Goal: Task Accomplishment & Management: Complete application form

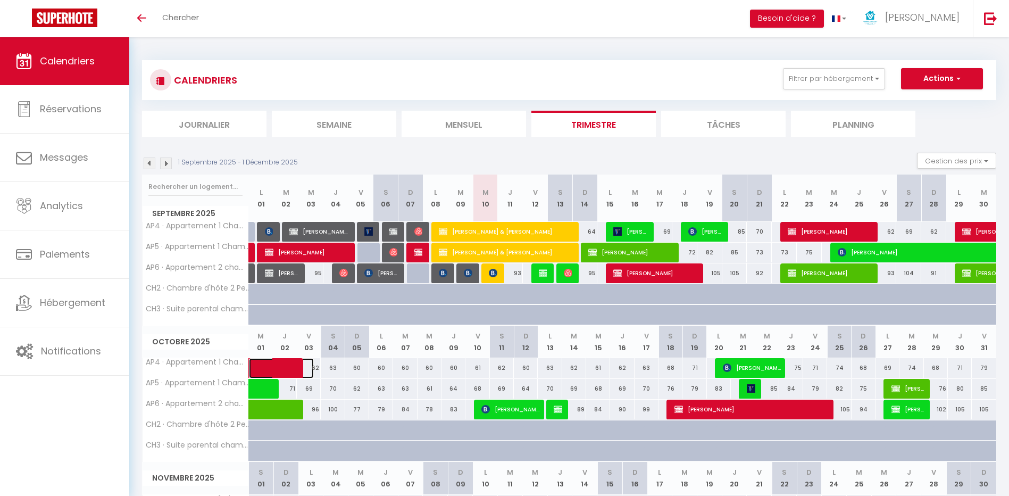
drag, startPoint x: 289, startPoint y: 364, endPoint x: 289, endPoint y: 358, distance: 6.9
click at [289, 364] on span at bounding box center [289, 368] width 49 height 20
select select "KO"
select select "0"
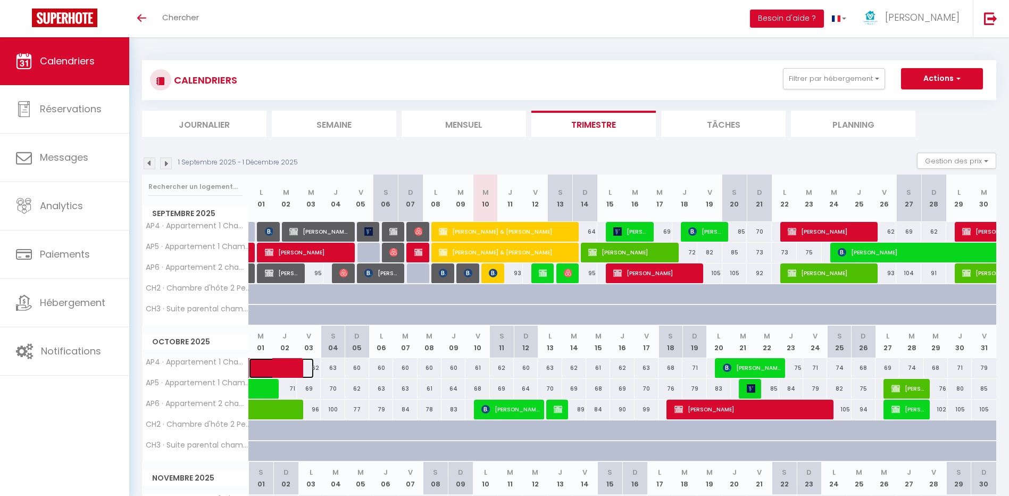
select select "0"
select select "1"
select select
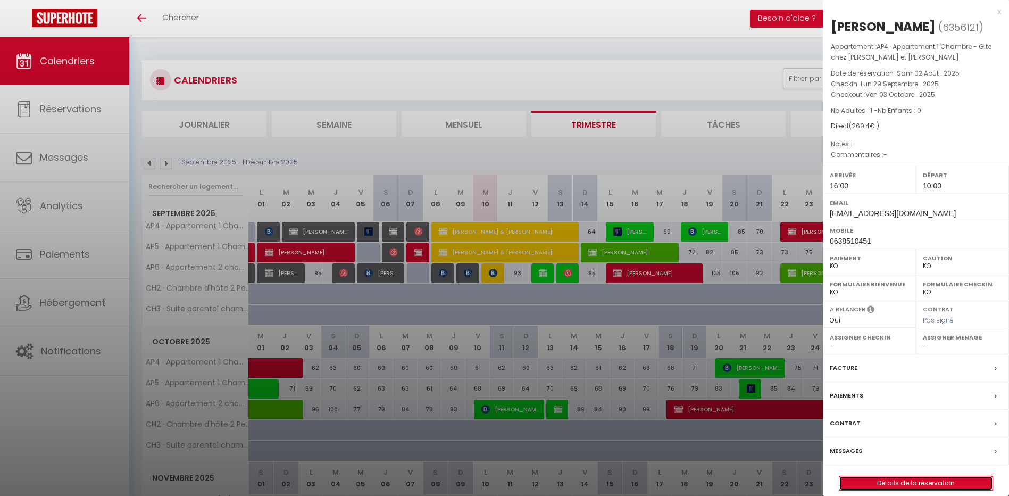
click at [923, 485] on link "Détails de la réservation" at bounding box center [916, 483] width 153 height 14
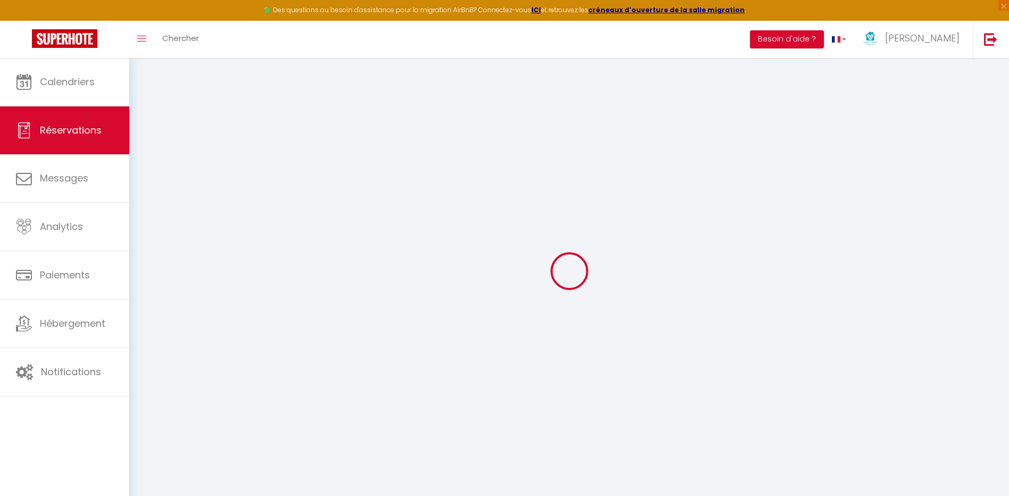
type input "[PERSON_NAME]"
type input "KENNER"
type input "[EMAIL_ADDRESS][DOMAIN_NAME]"
type input "0638510451"
select select "FR"
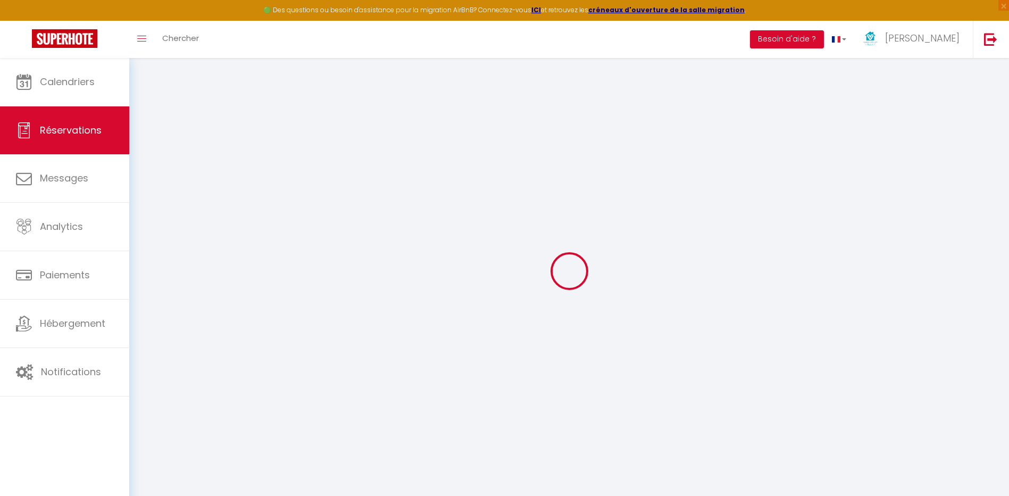
select select "4889"
select select "2"
type input "Lun 29 Septembre 2025"
select select
type input "Ven 03 Octobre 2025"
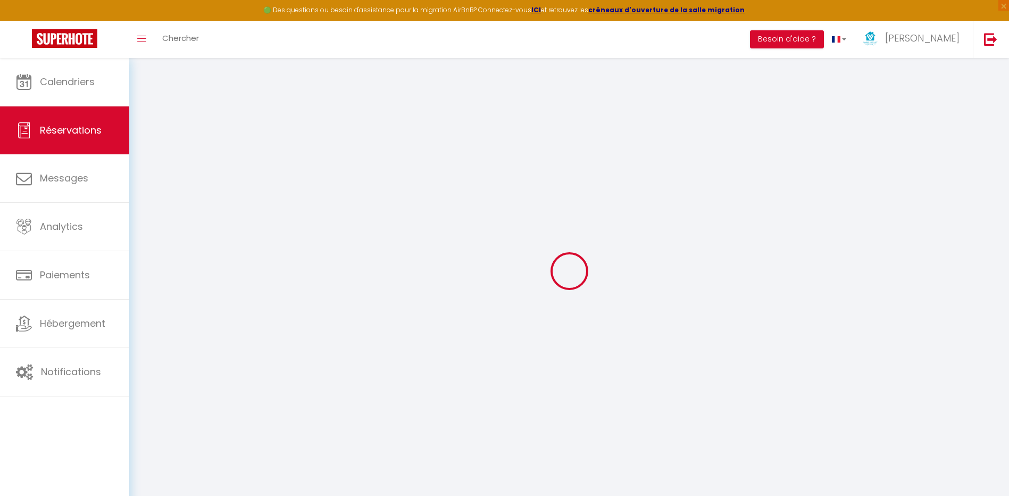
select select
type input "1"
select select "10"
select select
type input "265"
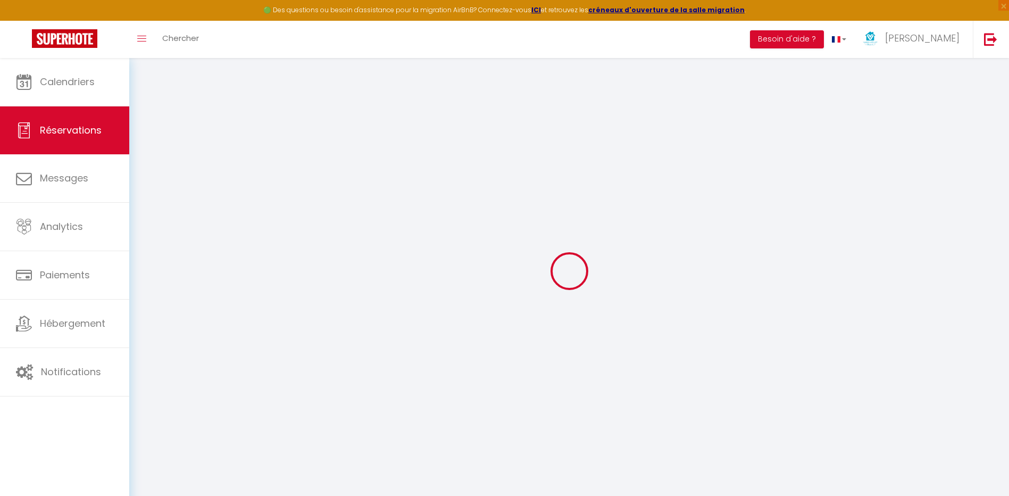
checkbox input "false"
type input "269.4"
type input "0"
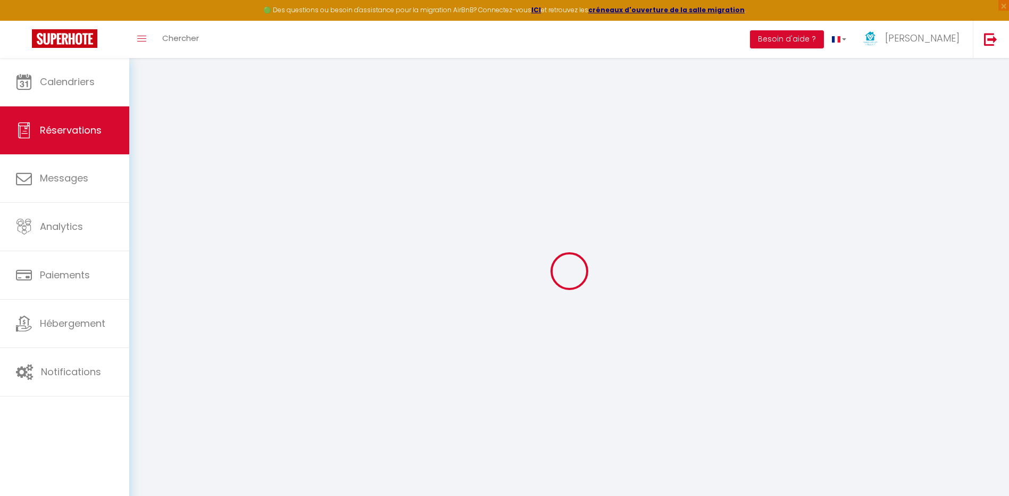
select select
select select "14"
checkbox input "false"
select select
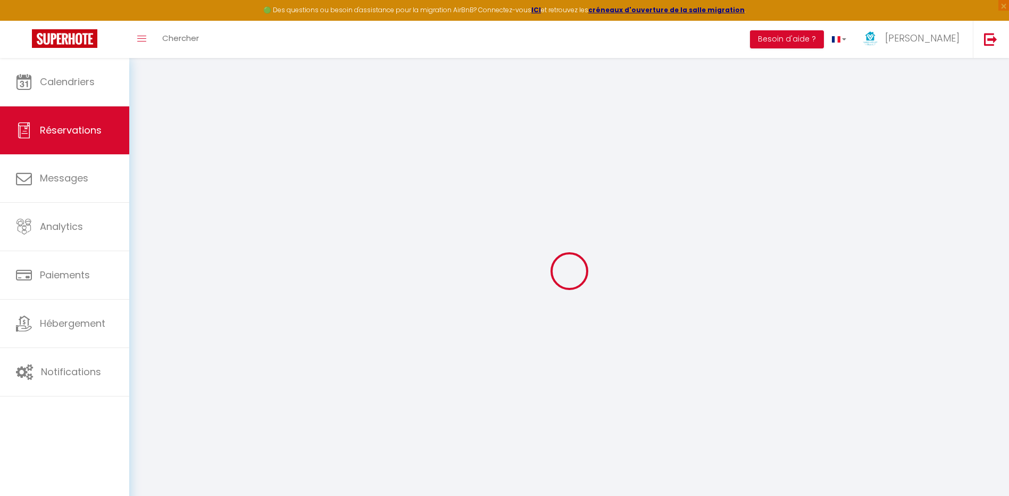
select select
checkbox input "false"
select select
checkbox input "false"
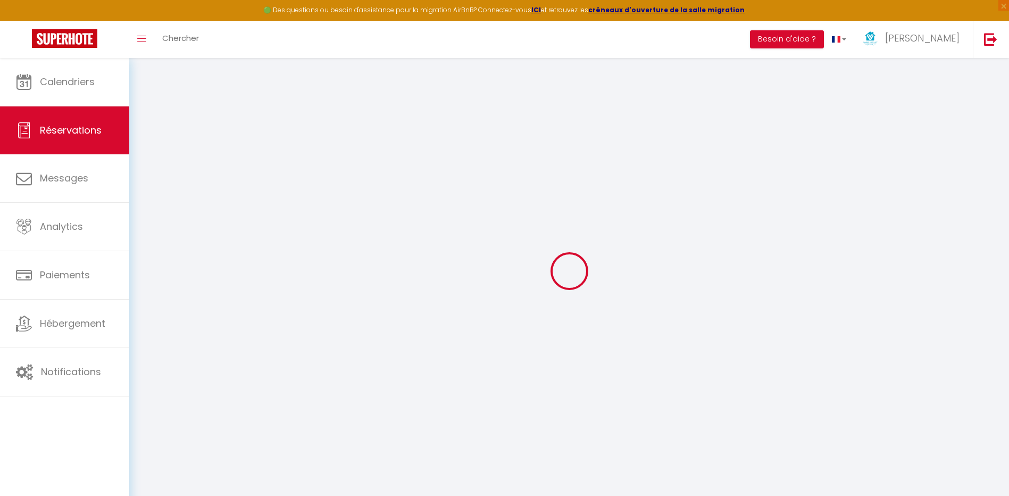
select select
checkbox input "false"
type input "4.4"
select select
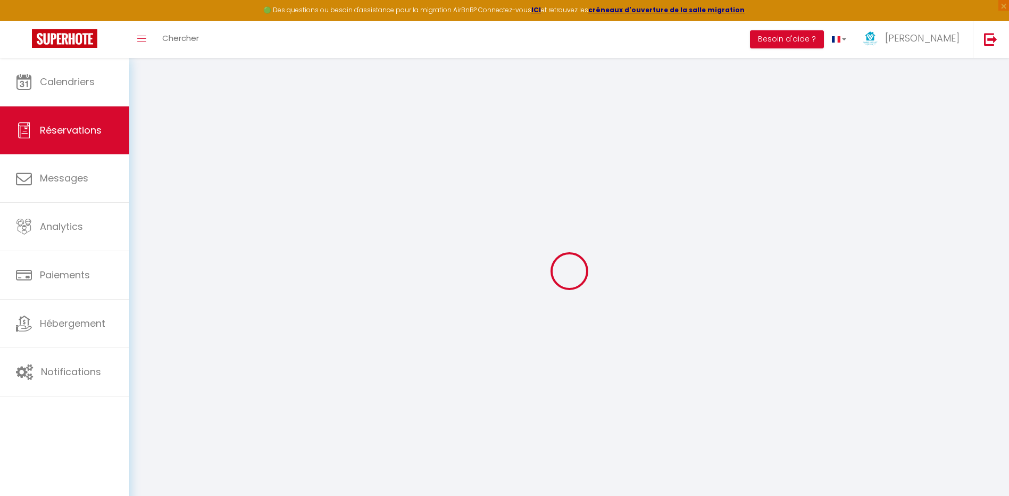
select select
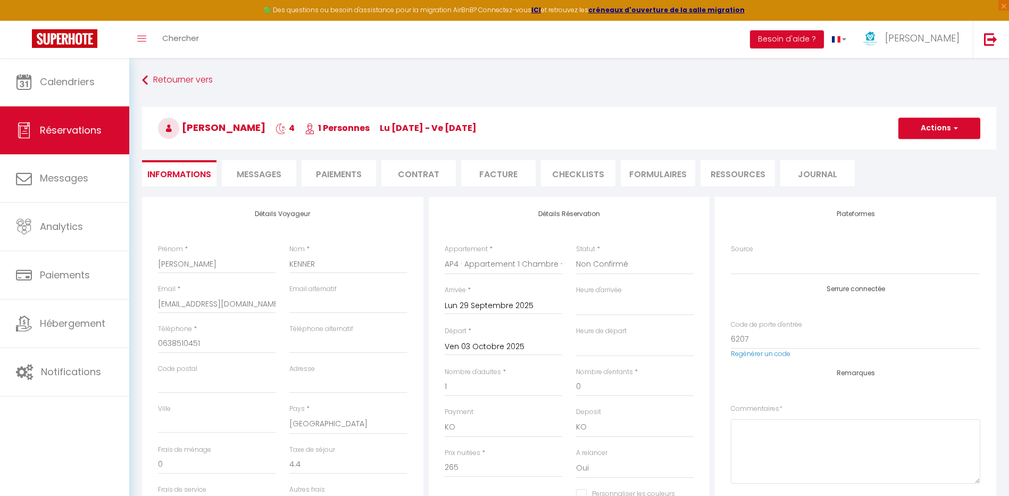
checkbox input "false"
select select "16:00"
select select "10:00"
click at [924, 137] on button "Actions" at bounding box center [940, 128] width 82 height 21
click at [911, 164] on link "Dupliquer" at bounding box center [929, 166] width 84 height 14
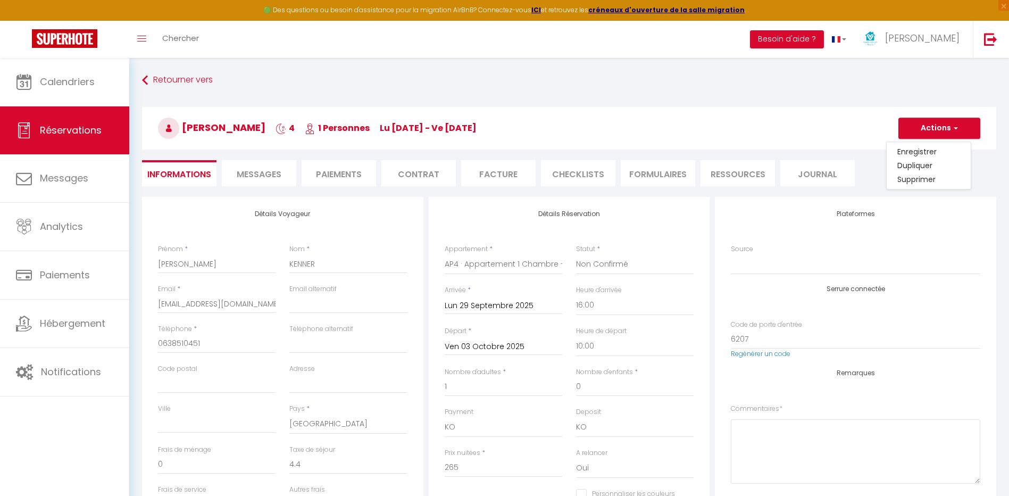
type input "0"
select select
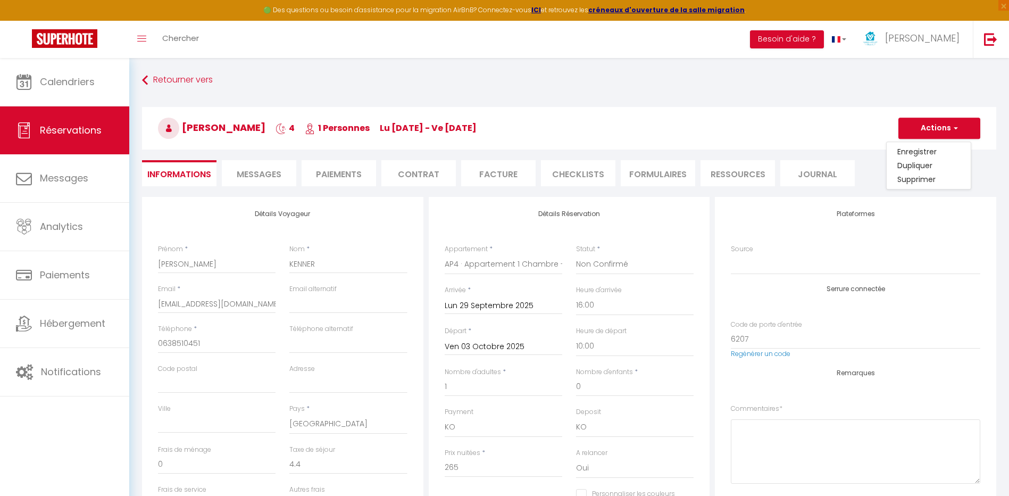
checkbox input "false"
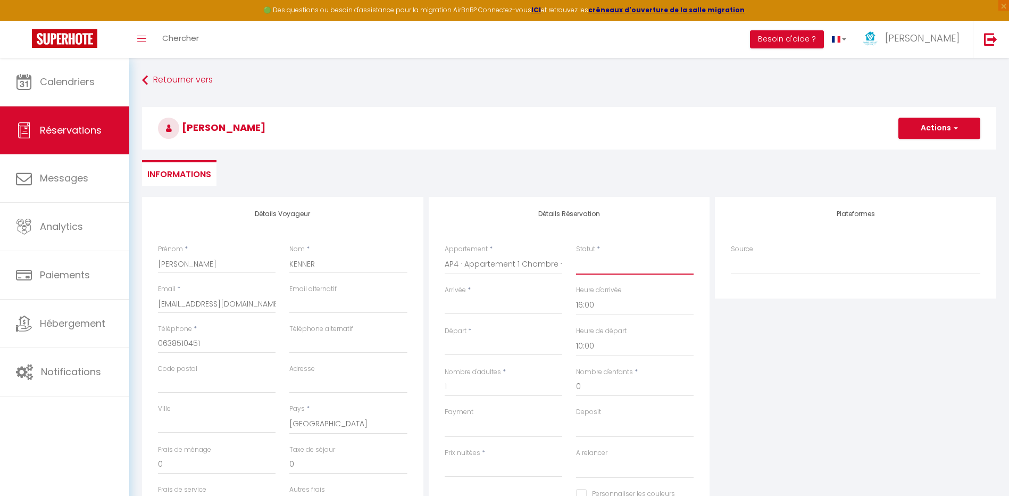
click at [641, 272] on select "Confirmé Non Confirmé [PERSON_NAME] par le voyageur No Show Request" at bounding box center [635, 264] width 118 height 20
select select "2"
click at [576, 254] on select "Confirmé Non Confirmé [PERSON_NAME] par le voyageur No Show Request" at bounding box center [635, 264] width 118 height 20
select select
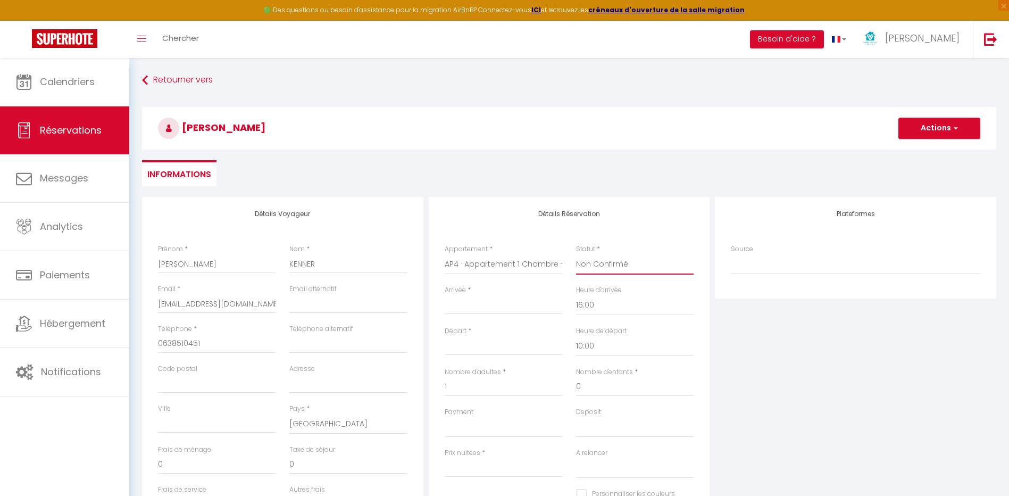
select select
checkbox input "false"
click at [485, 300] on input "Arrivée" at bounding box center [504, 306] width 118 height 14
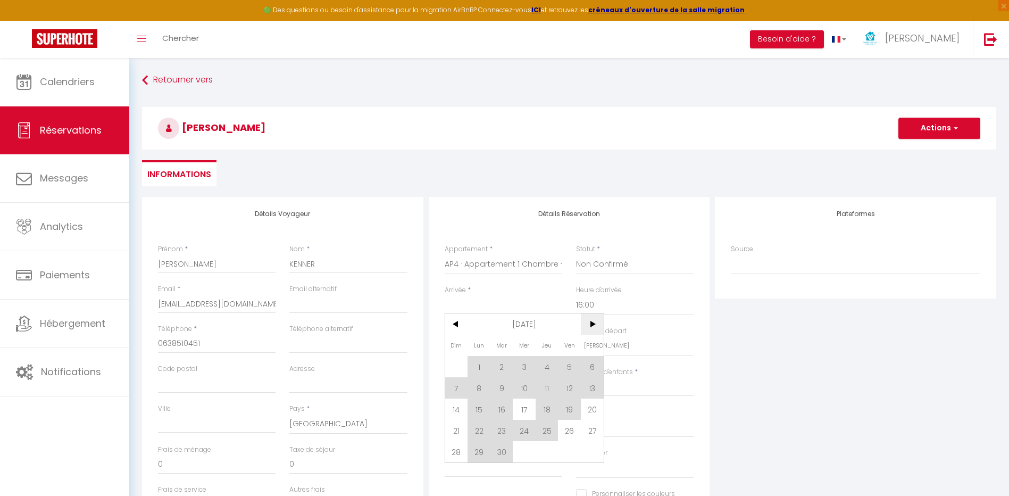
click at [592, 327] on span ">" at bounding box center [592, 323] width 23 height 21
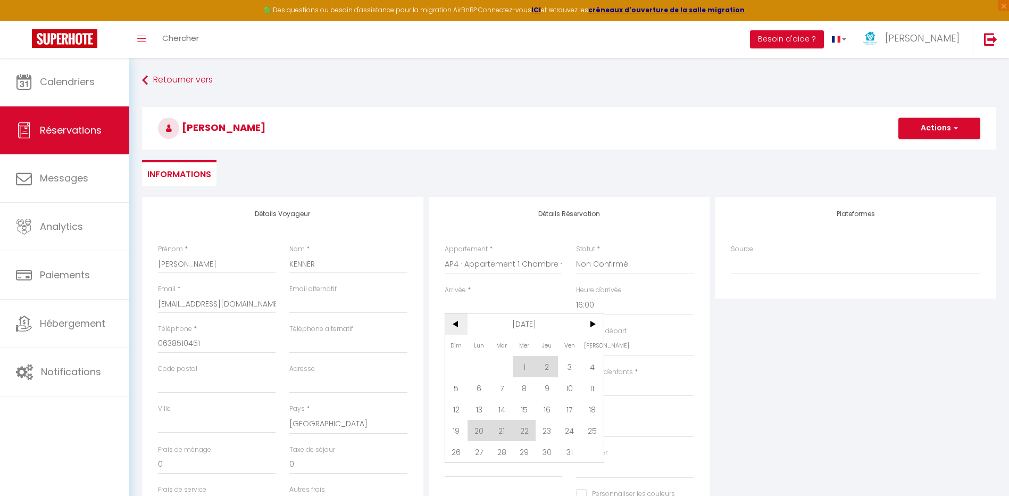
click at [447, 325] on span "<" at bounding box center [456, 323] width 23 height 21
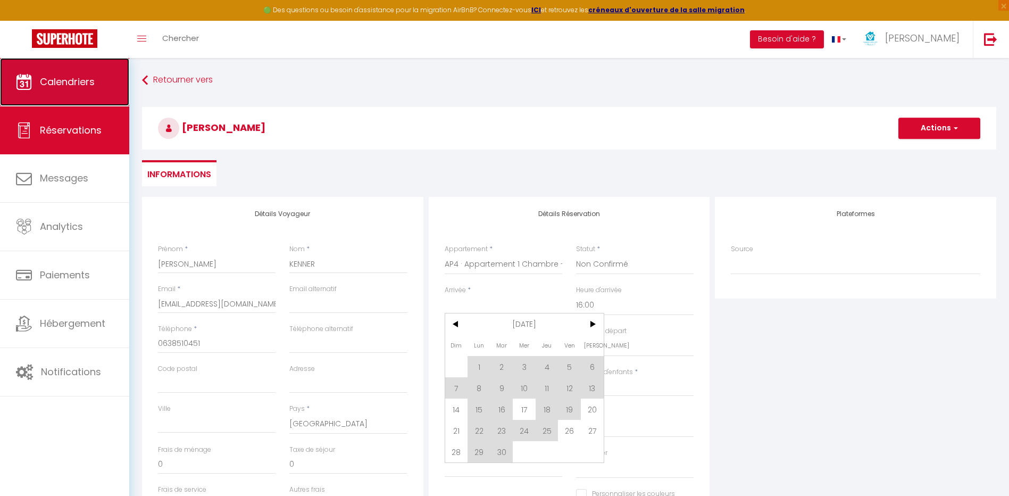
click at [89, 87] on span "Calendriers" at bounding box center [67, 81] width 55 height 13
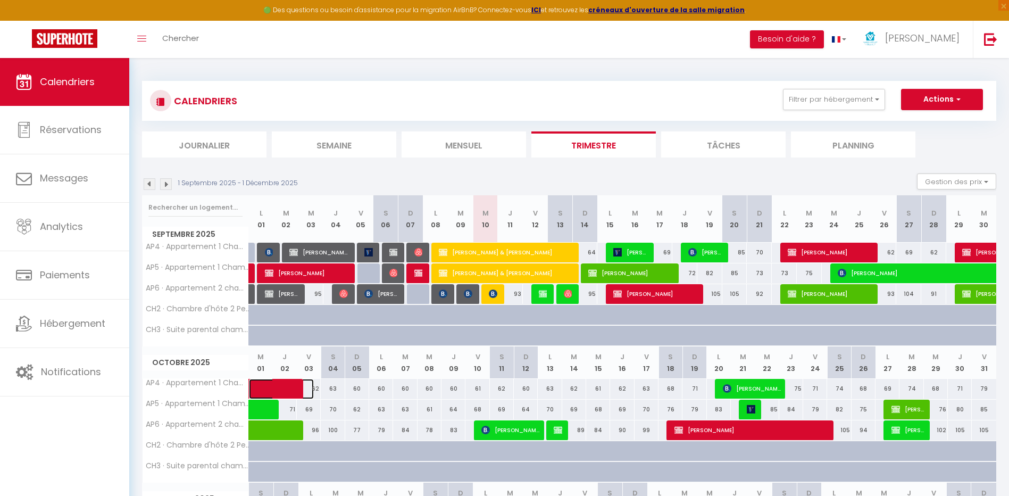
drag, startPoint x: 283, startPoint y: 385, endPoint x: 345, endPoint y: 380, distance: 61.9
click at [283, 385] on span at bounding box center [289, 389] width 49 height 20
select select "KO"
select select "0"
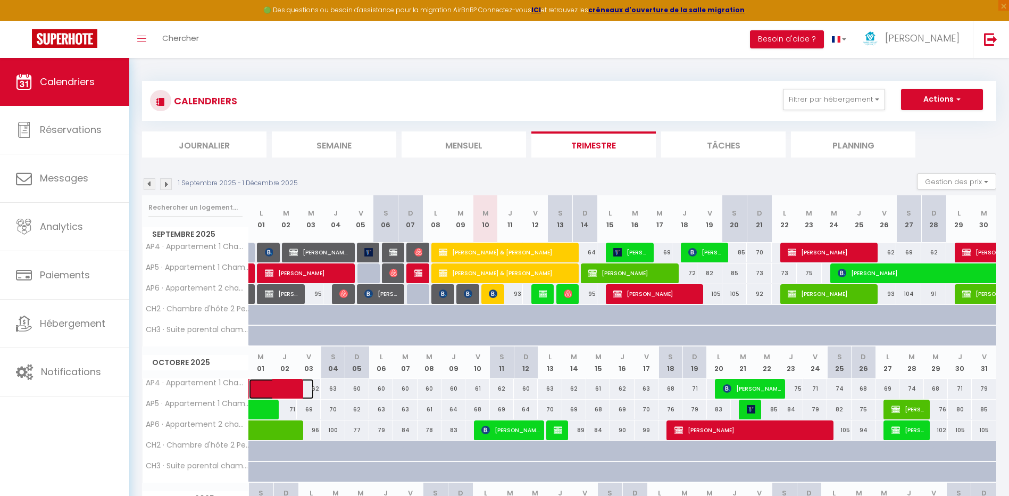
select select "0"
select select "1"
select select
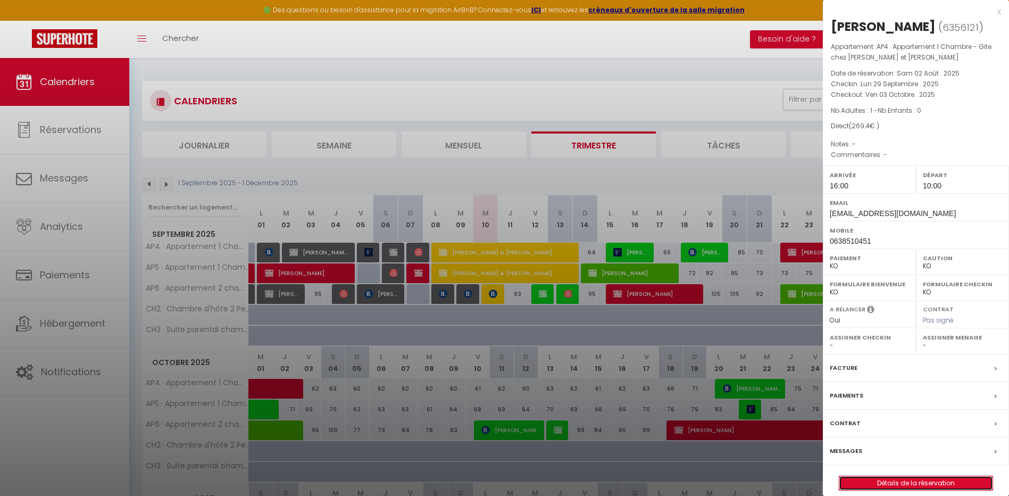
click at [899, 484] on link "Détails de la réservation" at bounding box center [916, 483] width 153 height 14
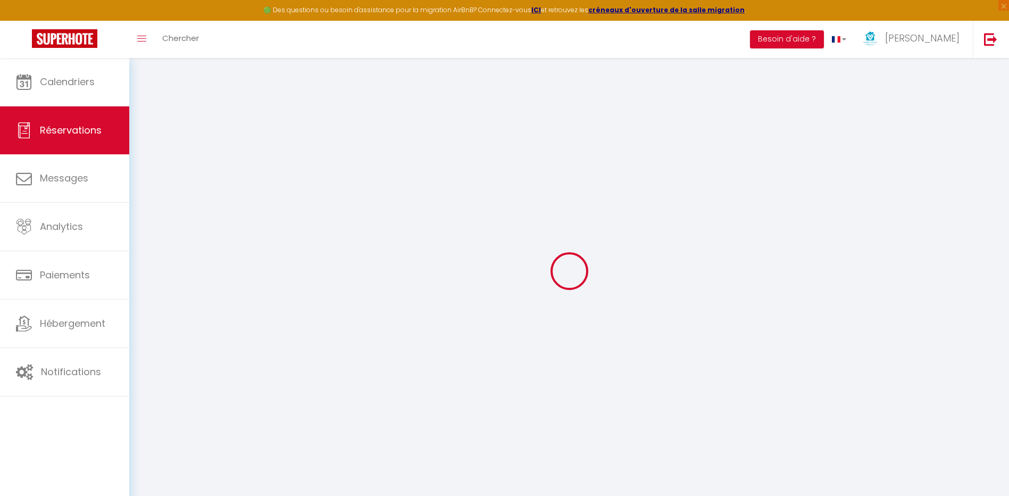
type input "[PERSON_NAME]"
type input "KENNER"
type input "[EMAIL_ADDRESS][DOMAIN_NAME]"
type input "0638510451"
select select "FR"
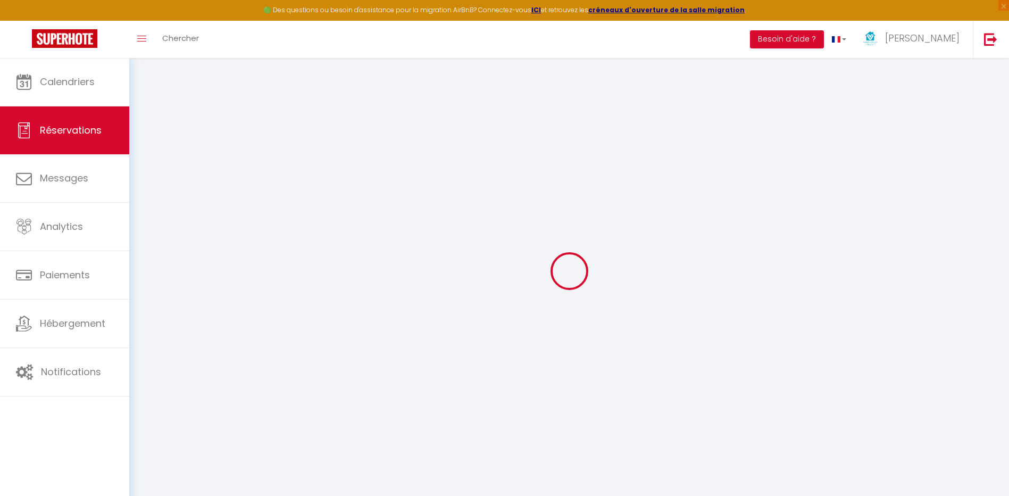
select select "4889"
select select "2"
type input "Lun 29 Septembre 2025"
select select
type input "Ven 03 Octobre 2025"
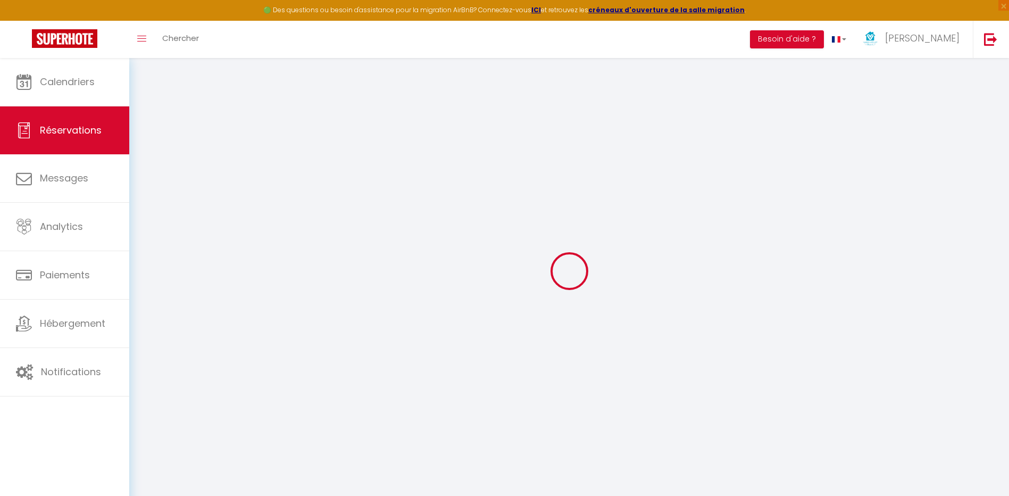
select select
type input "1"
select select "10"
select select
type input "265"
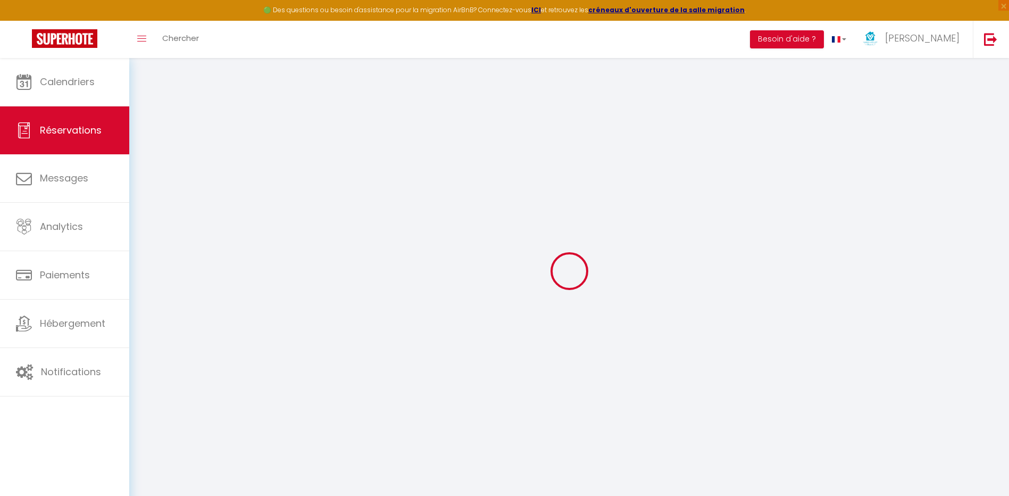
checkbox input "false"
type input "269.4"
type input "0"
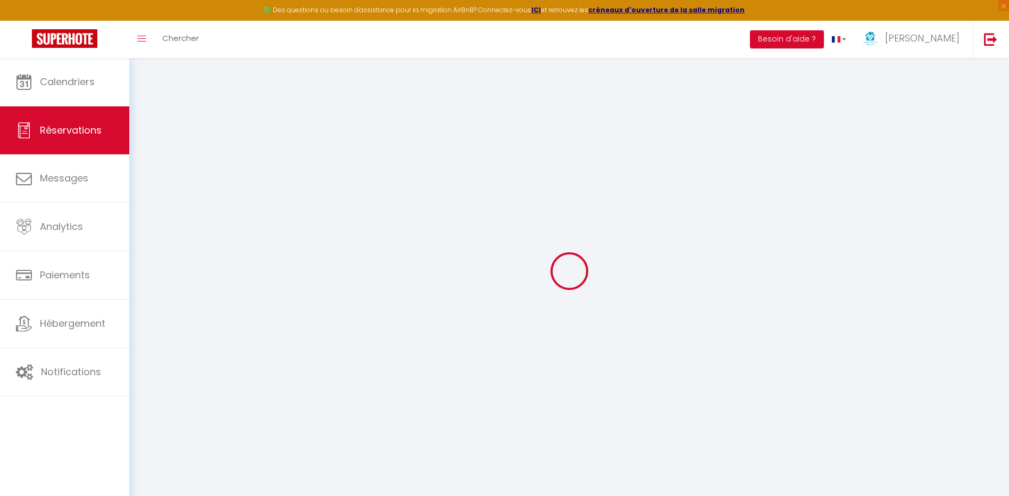
select select
select select "14"
checkbox input "false"
select select
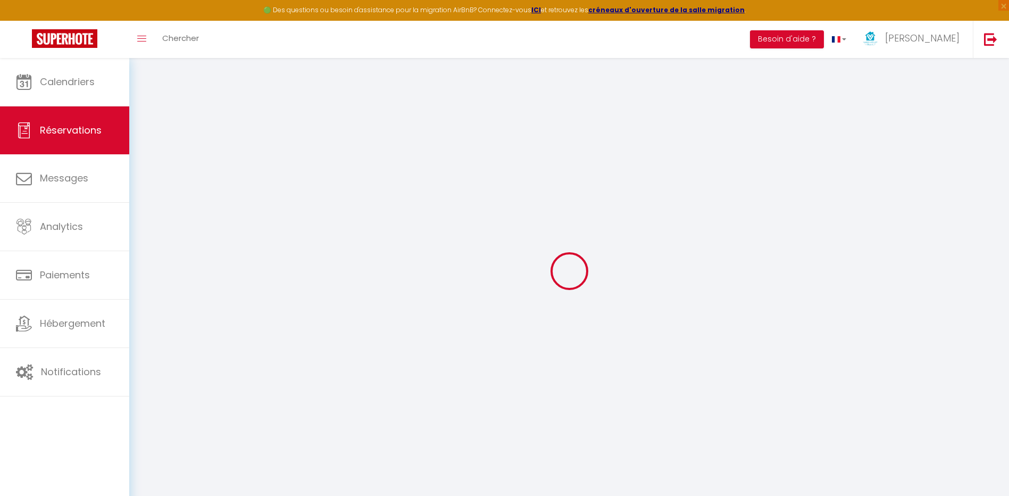
select select
checkbox input "false"
select select
checkbox input "false"
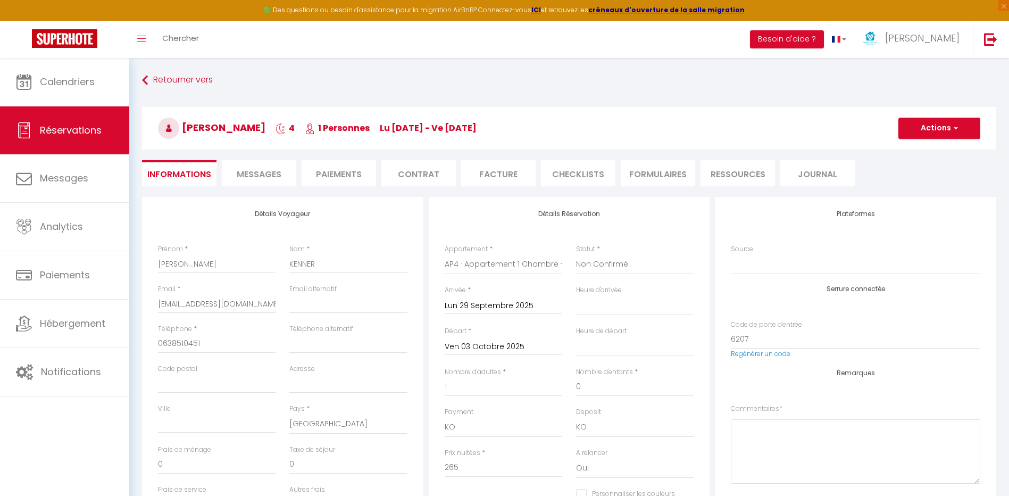
type input "4.4"
select select
checkbox input "false"
select select "16:00"
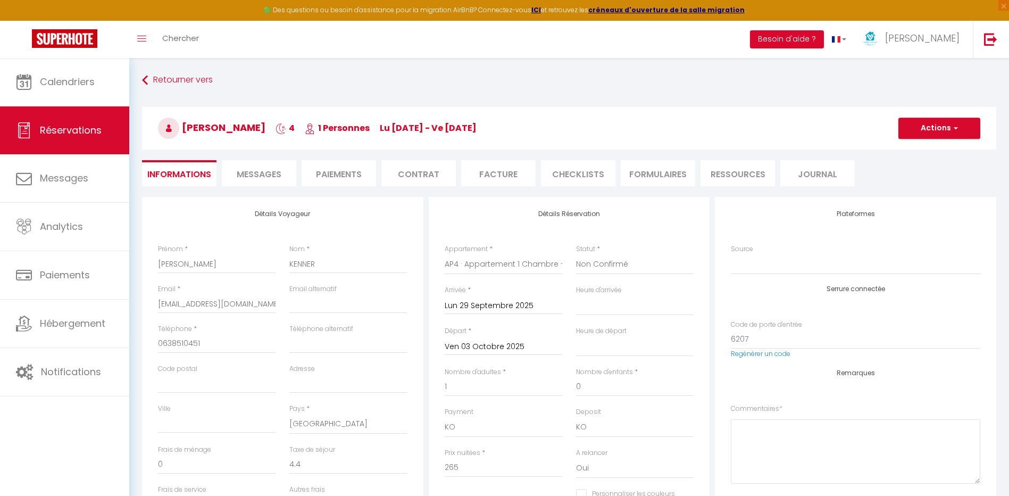
select select "10:00"
click at [928, 127] on button "Actions" at bounding box center [940, 128] width 82 height 21
drag, startPoint x: 901, startPoint y: 165, endPoint x: 529, endPoint y: 271, distance: 386.6
click at [901, 165] on link "Dupliquer" at bounding box center [929, 166] width 84 height 14
type input "0"
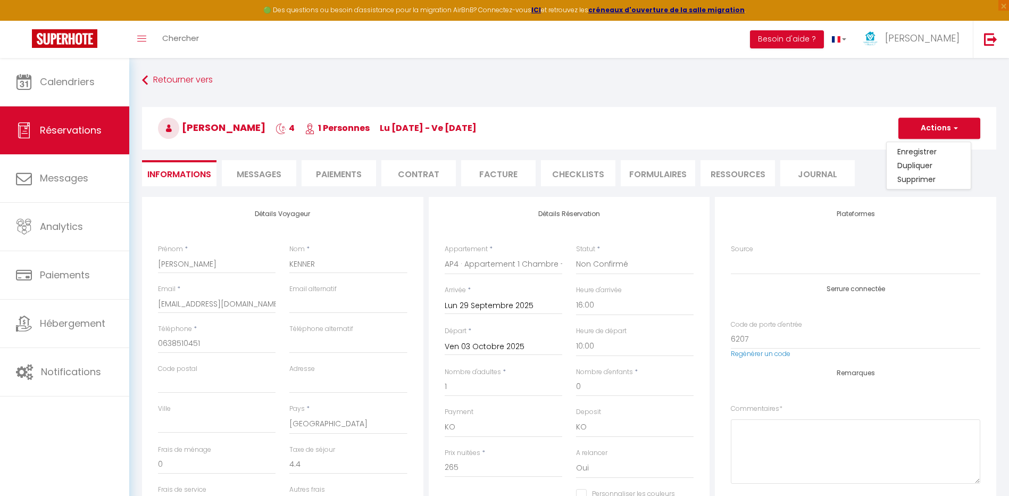
select select
checkbox input "false"
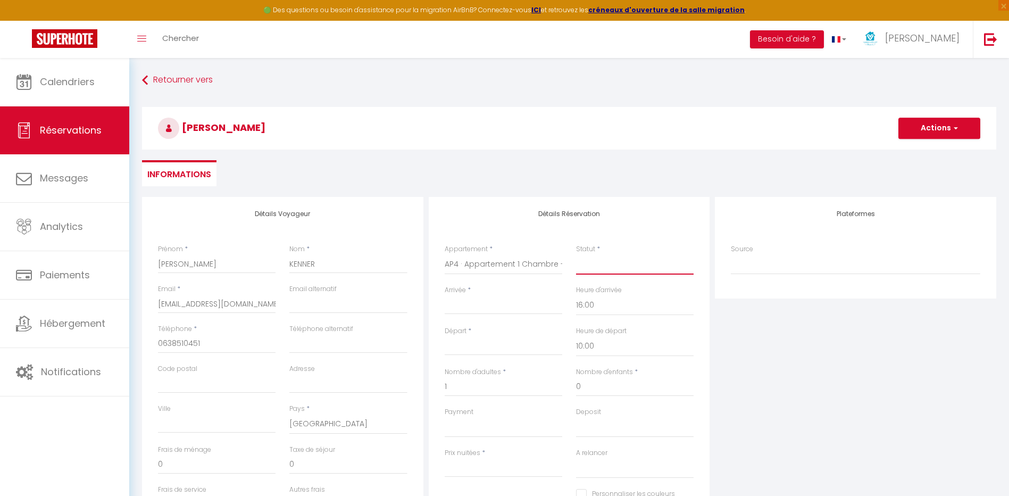
click at [604, 267] on select "Confirmé Non Confirmé [PERSON_NAME] par le voyageur No Show Request" at bounding box center [635, 264] width 118 height 20
select select "2"
click at [576, 254] on select "Confirmé Non Confirmé [PERSON_NAME] par le voyageur No Show Request" at bounding box center [635, 264] width 118 height 20
select select
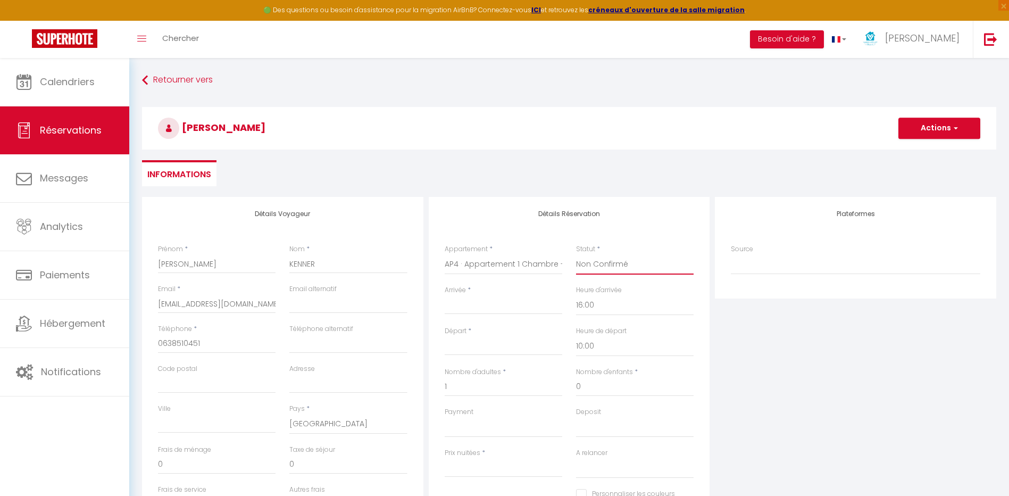
select select
checkbox input "false"
click at [513, 301] on input "Arrivée" at bounding box center [504, 306] width 118 height 14
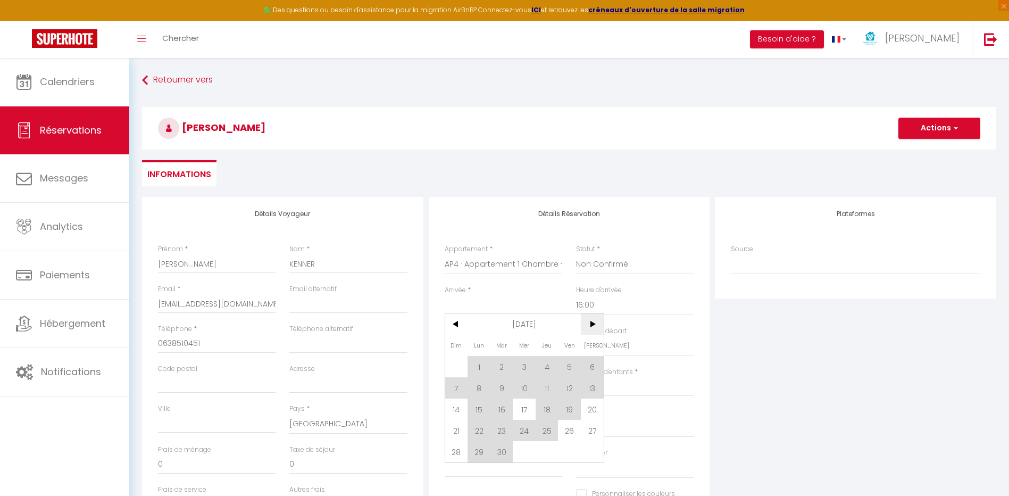
click at [590, 325] on span ">" at bounding box center [592, 323] width 23 height 21
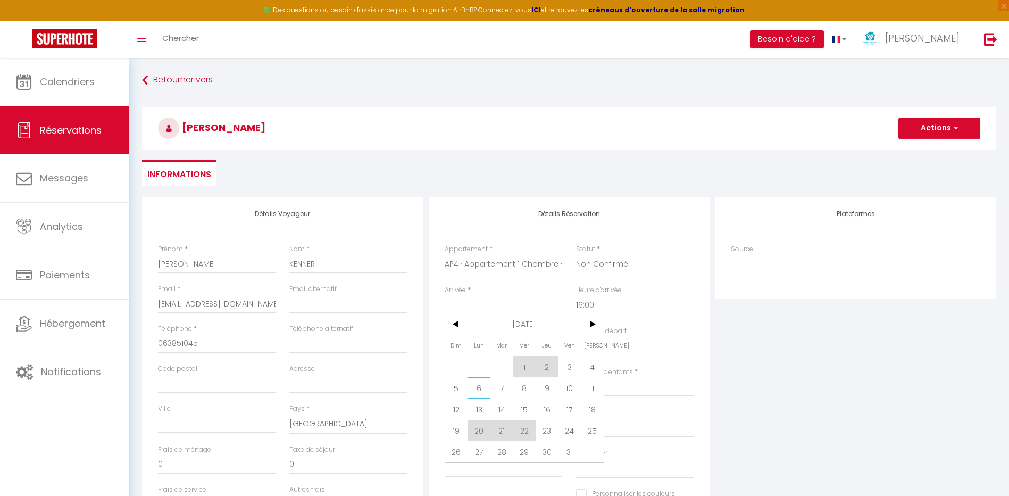
click at [483, 387] on span "6" at bounding box center [479, 387] width 23 height 21
type input "Lun 06 Octobre 2025"
type input "[DATE] Octobre 2025"
select select
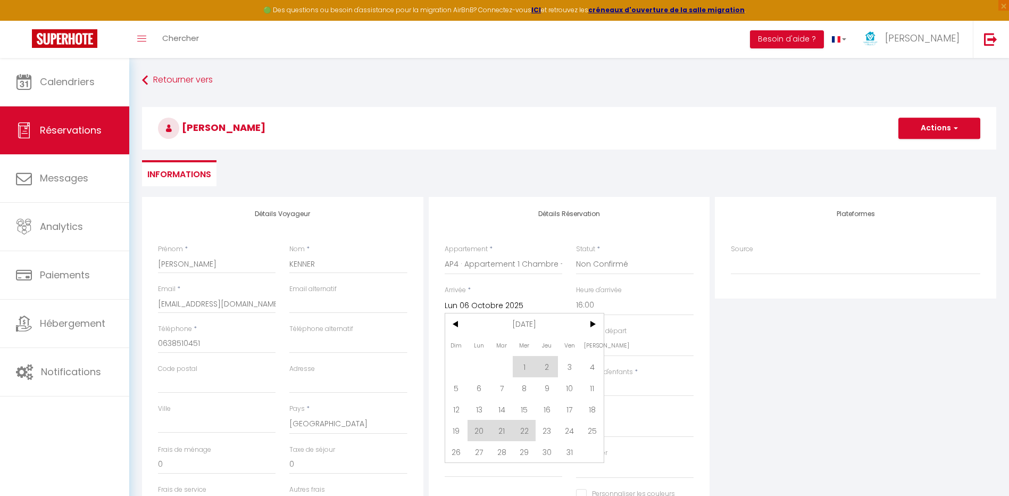
select select
checkbox input "false"
type input "1.1"
select select
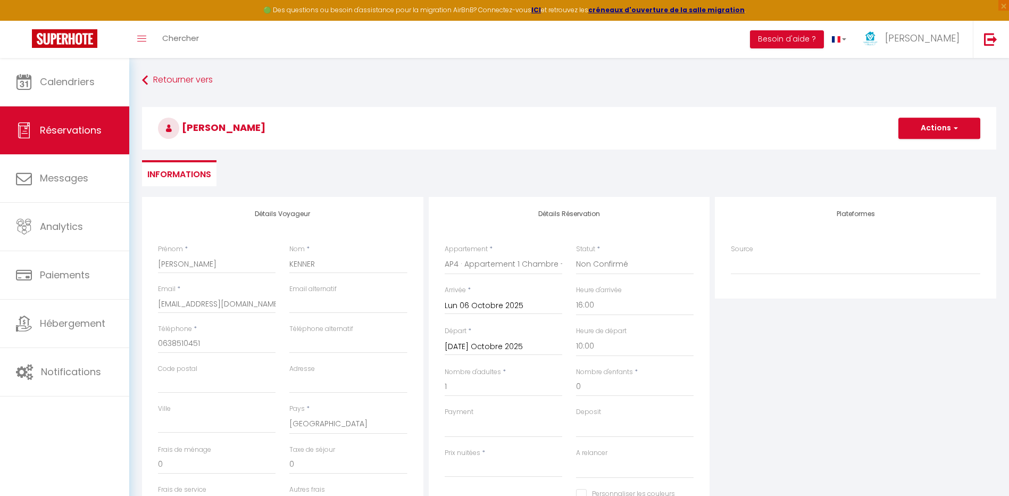
type input "60"
select select
checkbox input "false"
click at [495, 351] on input "[DATE] Octobre 2025" at bounding box center [504, 347] width 118 height 14
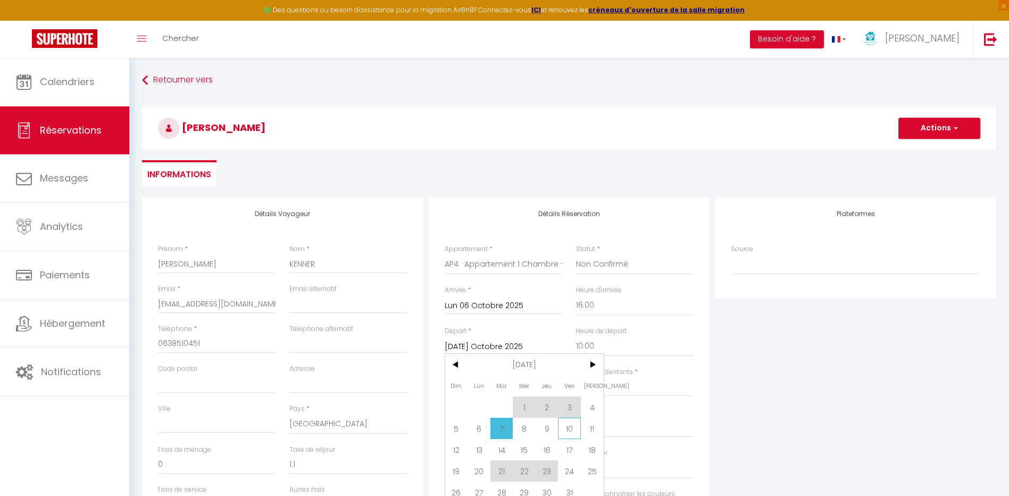
click at [573, 429] on span "10" at bounding box center [569, 428] width 23 height 21
type input "Ven 10 Octobre 2025"
select select
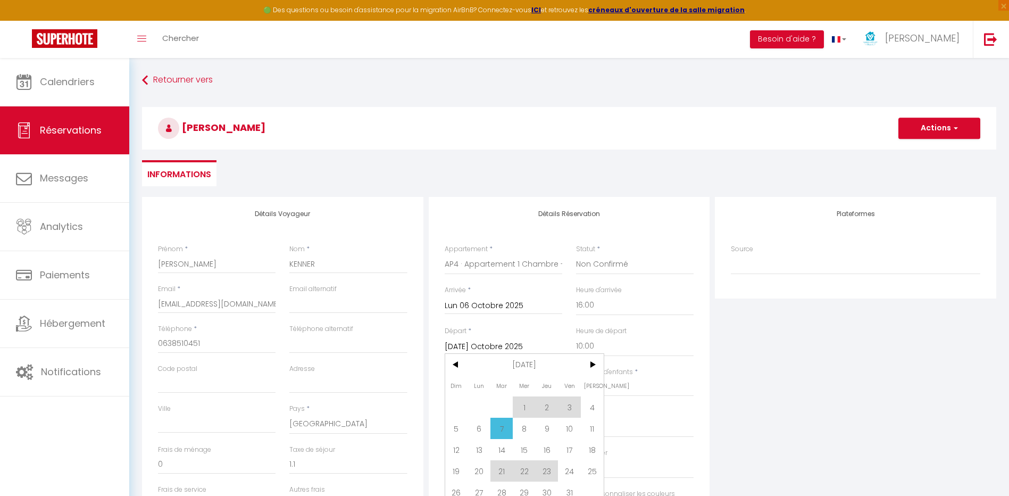
checkbox input "false"
type input "4.4"
select select
type input "240"
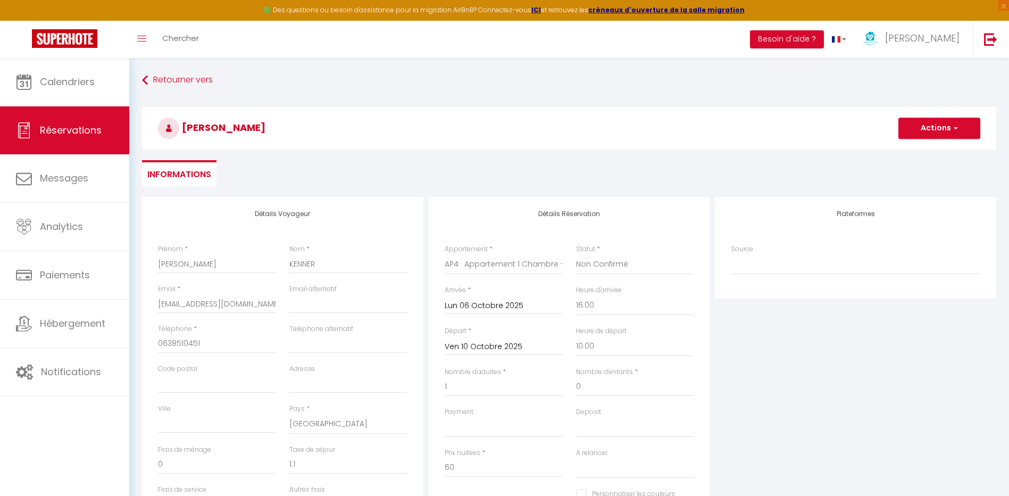
select select
checkbox input "false"
click at [855, 387] on div "Plateformes Source Direct [DOMAIN_NAME] [DOMAIN_NAME] Chalet montagne Expedia G…" at bounding box center [855, 387] width 287 height 380
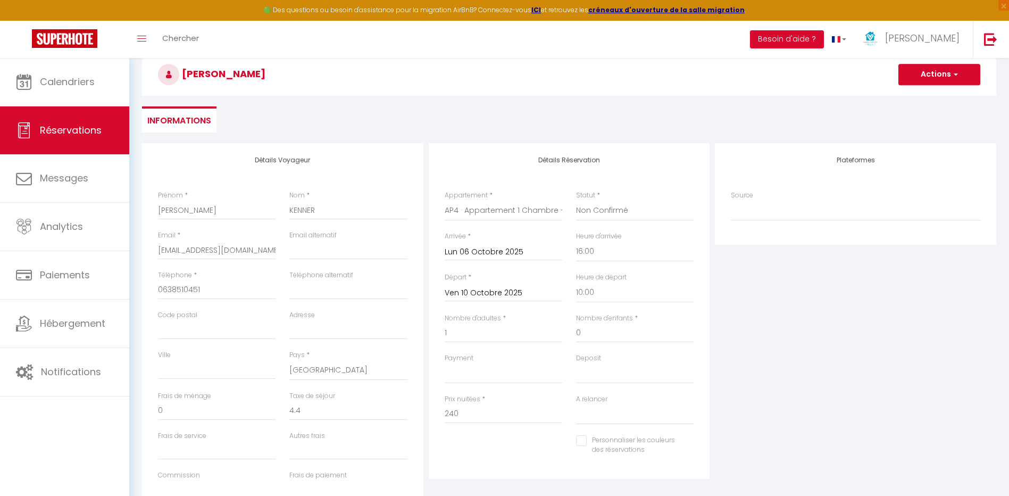
scroll to position [156, 0]
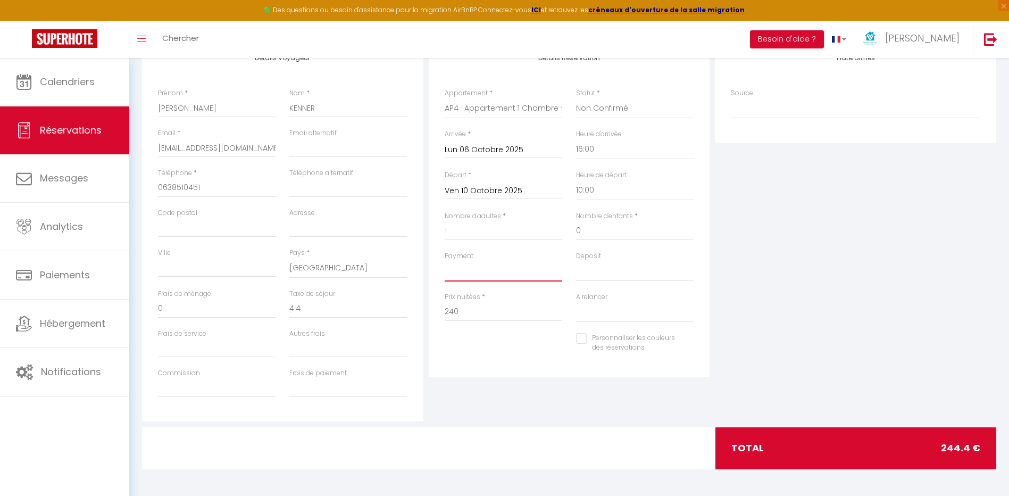
click at [516, 269] on select "OK KO" at bounding box center [504, 271] width 118 height 20
select select "10"
click at [445, 261] on select "OK KO" at bounding box center [504, 271] width 118 height 20
select select
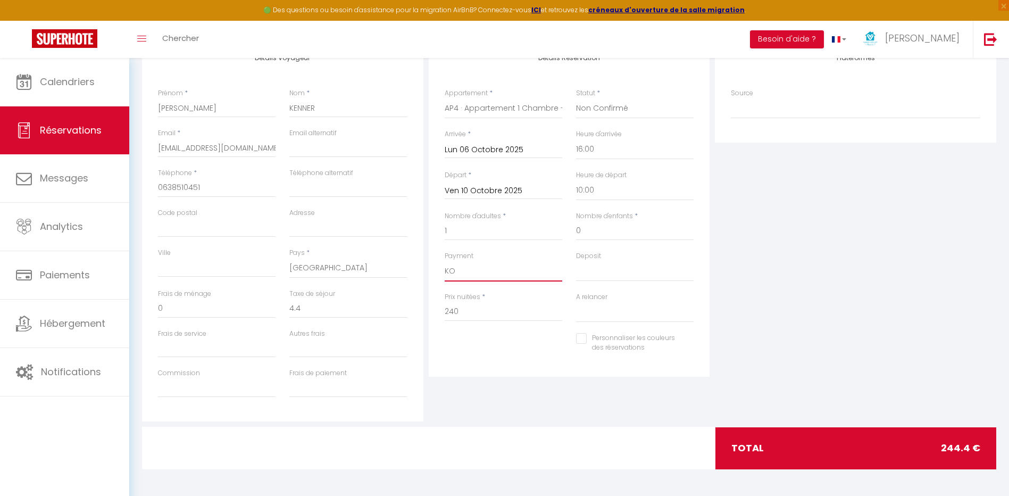
checkbox input "false"
drag, startPoint x: 628, startPoint y: 270, endPoint x: 621, endPoint y: 281, distance: 13.6
click at [628, 270] on select "OK KO" at bounding box center [635, 271] width 118 height 20
select select "14"
click at [576, 261] on select "OK KO" at bounding box center [635, 271] width 118 height 20
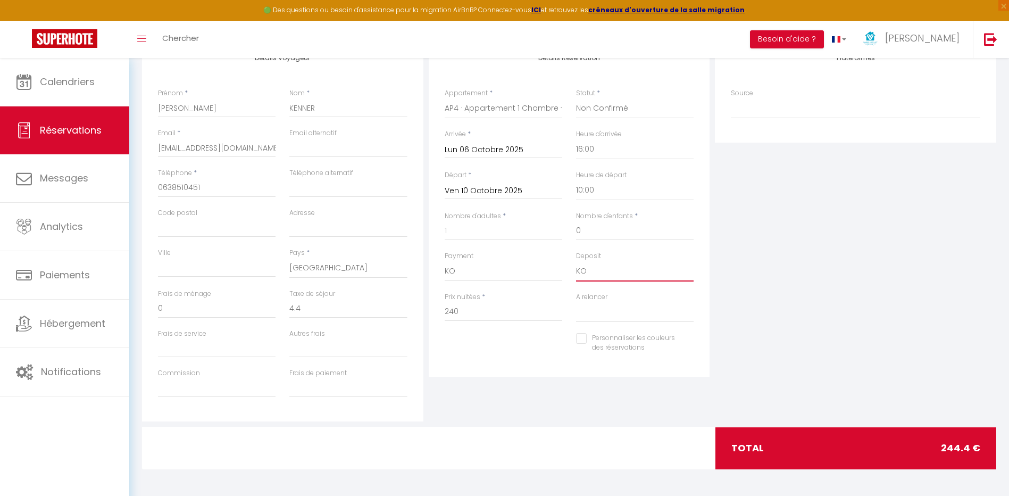
select select
checkbox input "false"
drag, startPoint x: 478, startPoint y: 315, endPoint x: 363, endPoint y: 295, distance: 116.7
click at [368, 297] on div "Détails Voyageur Prénom * [PERSON_NAME] * [PERSON_NAME] Email * [EMAIL_ADDRESS]…" at bounding box center [569, 231] width 860 height 380
type input "265"
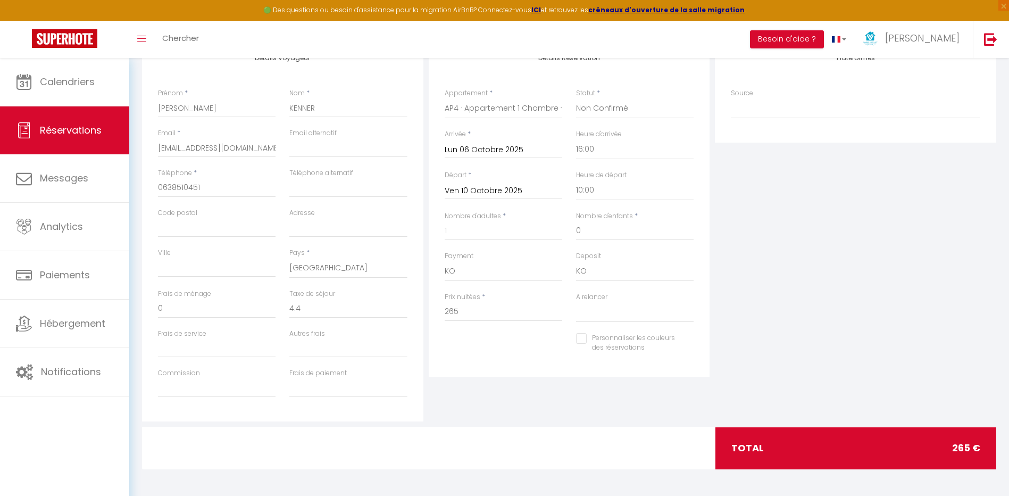
type input "0"
select select
checkbox input "false"
click at [366, 320] on div "Taxe de séjour 0" at bounding box center [348, 309] width 131 height 40
click at [372, 312] on input "0" at bounding box center [348, 308] width 118 height 19
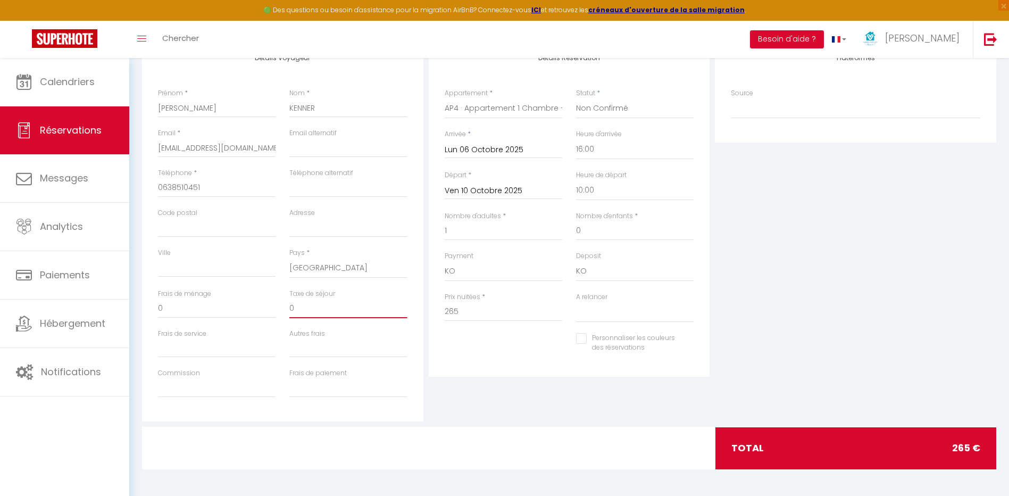
click at [372, 312] on input "0" at bounding box center [348, 308] width 118 height 19
type input "4"
select select
checkbox input "false"
type input "4."
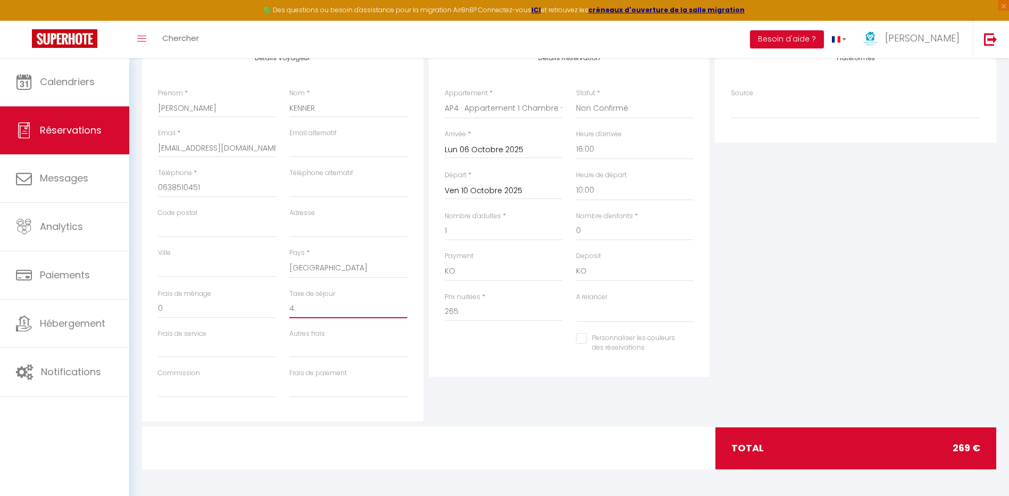
select select
checkbox input "false"
type input "4.4"
select select
checkbox input "false"
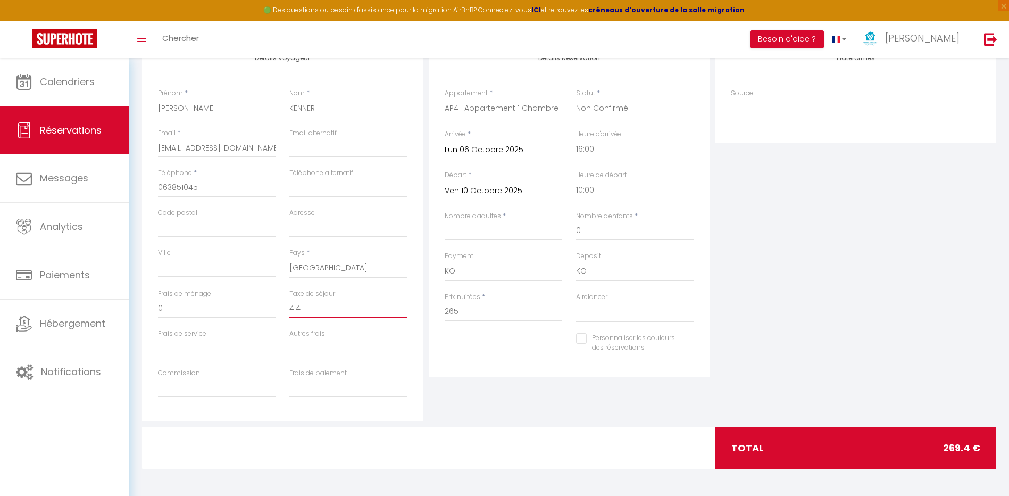
type input "4.40"
select select
checkbox input "false"
type input "4.40"
click at [900, 349] on div "Plateformes Source Direct [DOMAIN_NAME] [DOMAIN_NAME] Chalet montagne Expedia G…" at bounding box center [855, 231] width 287 height 380
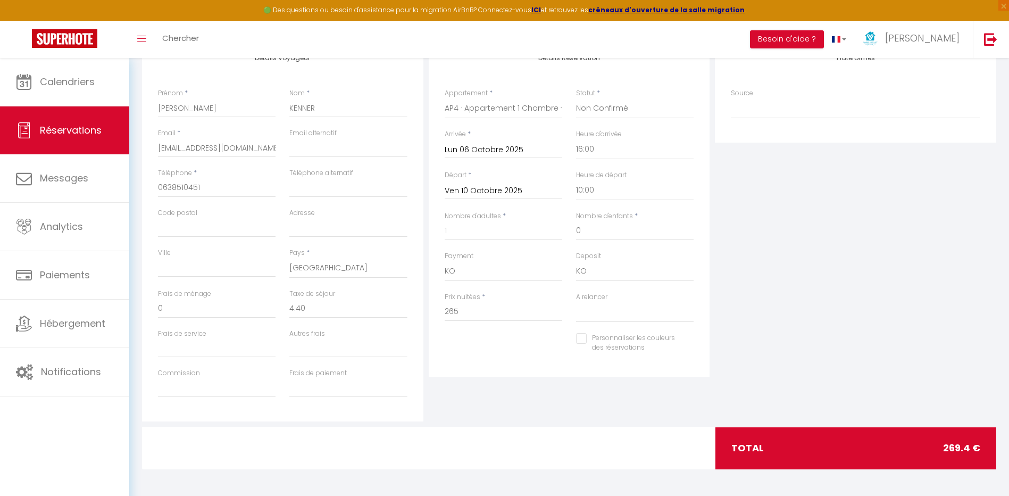
scroll to position [0, 0]
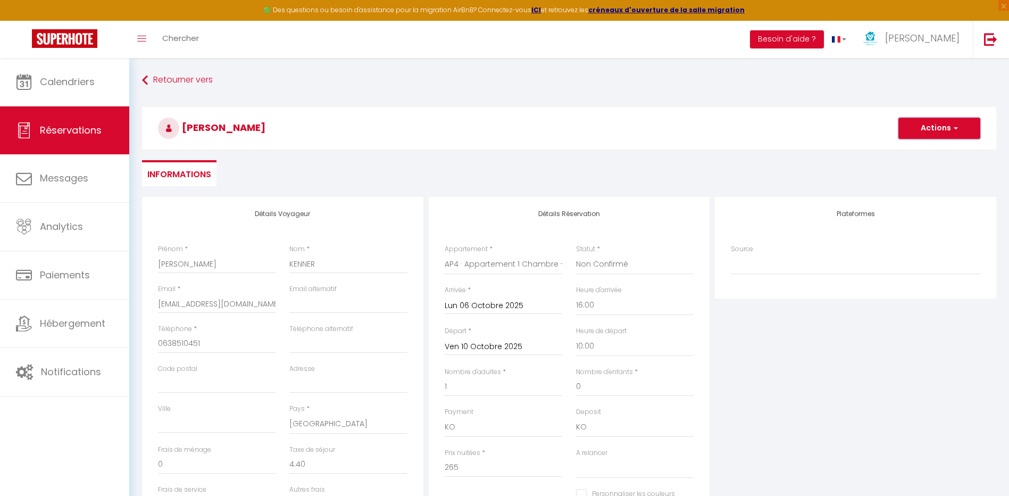
click at [944, 127] on button "Actions" at bounding box center [940, 128] width 82 height 21
click at [934, 152] on link "Enregistrer" at bounding box center [929, 152] width 84 height 14
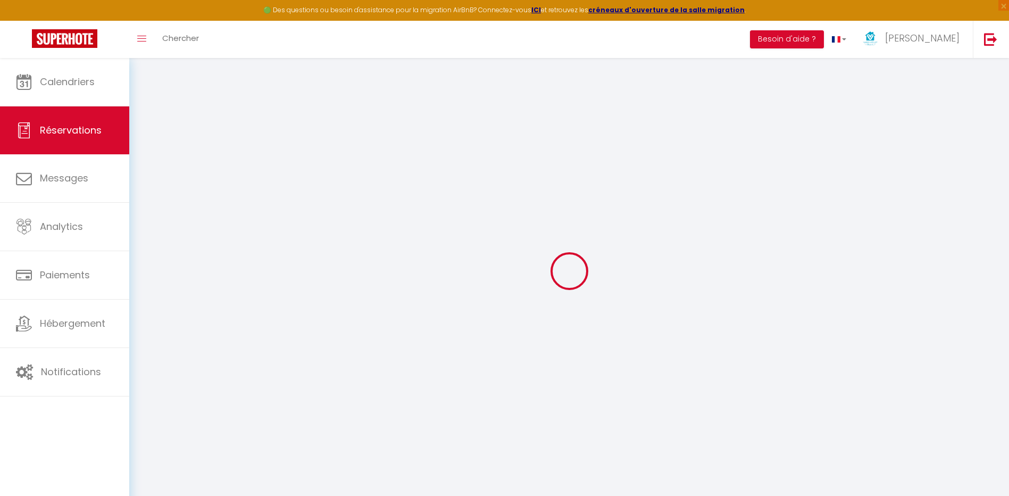
select select "not_cancelled"
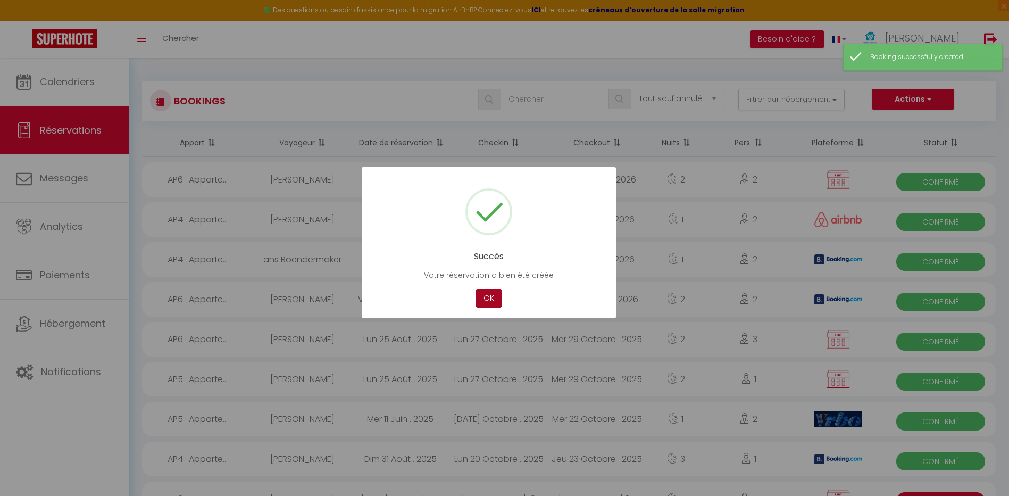
click at [495, 298] on button "OK" at bounding box center [489, 298] width 27 height 19
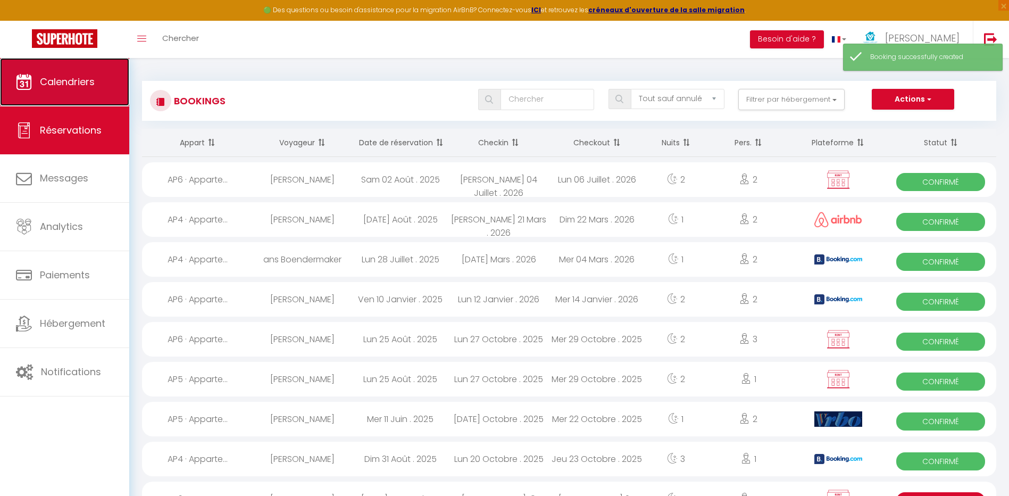
click at [89, 79] on span "Calendriers" at bounding box center [67, 81] width 55 height 13
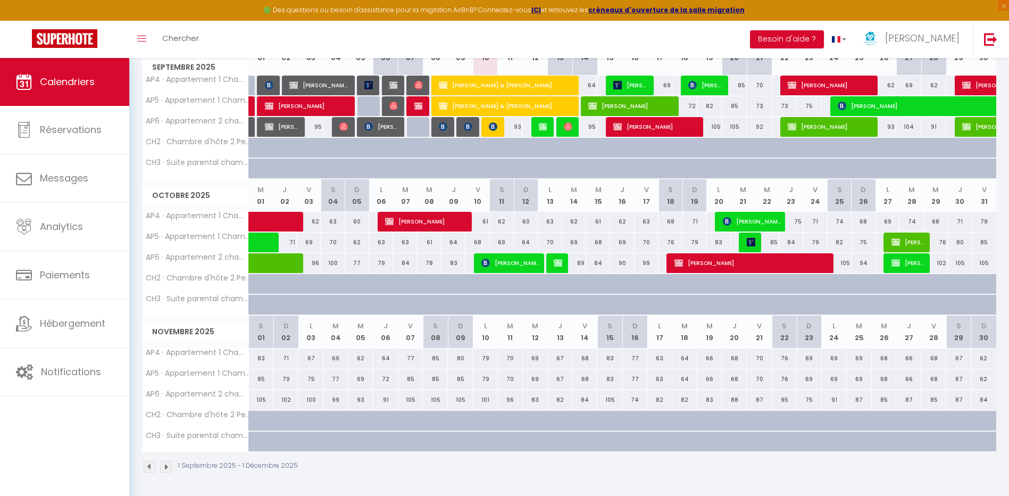
scroll to position [168, 0]
click at [430, 218] on span "[PERSON_NAME]" at bounding box center [427, 221] width 84 height 20
select select "KO"
select select "0"
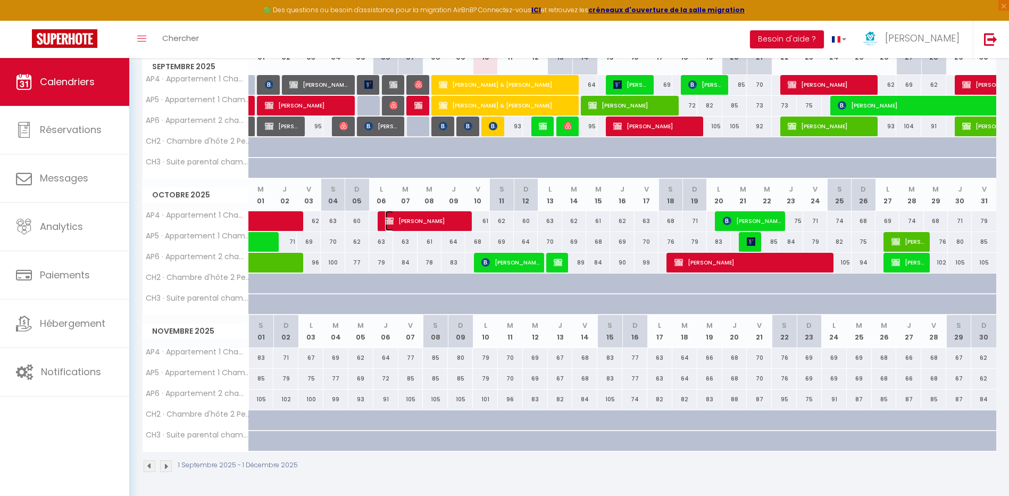
select select "0"
select select "1"
select select
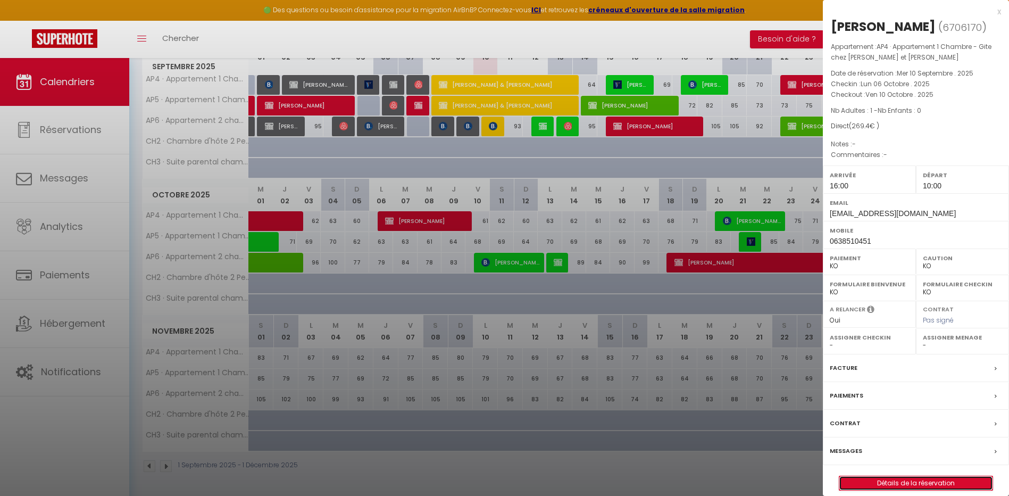
click at [917, 486] on link "Détails de la réservation" at bounding box center [916, 483] width 153 height 14
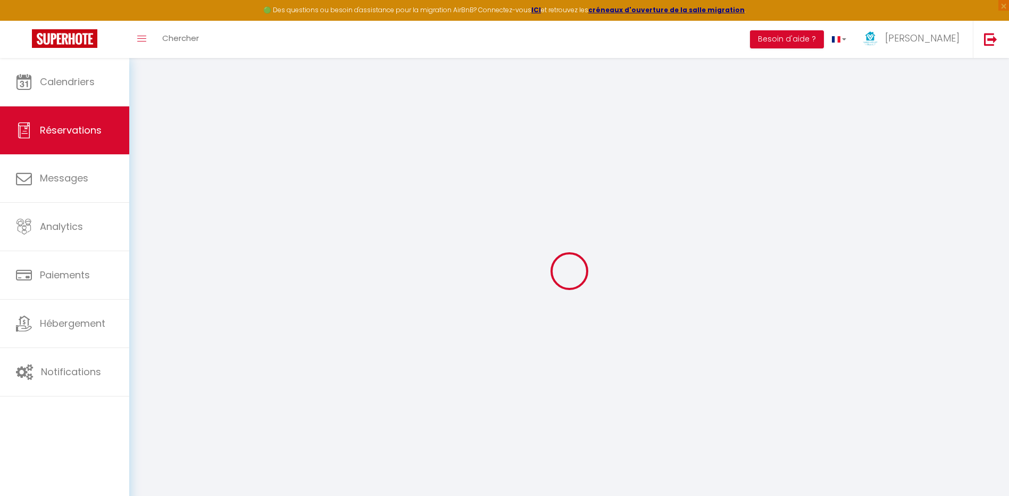
select select
checkbox input "false"
select select
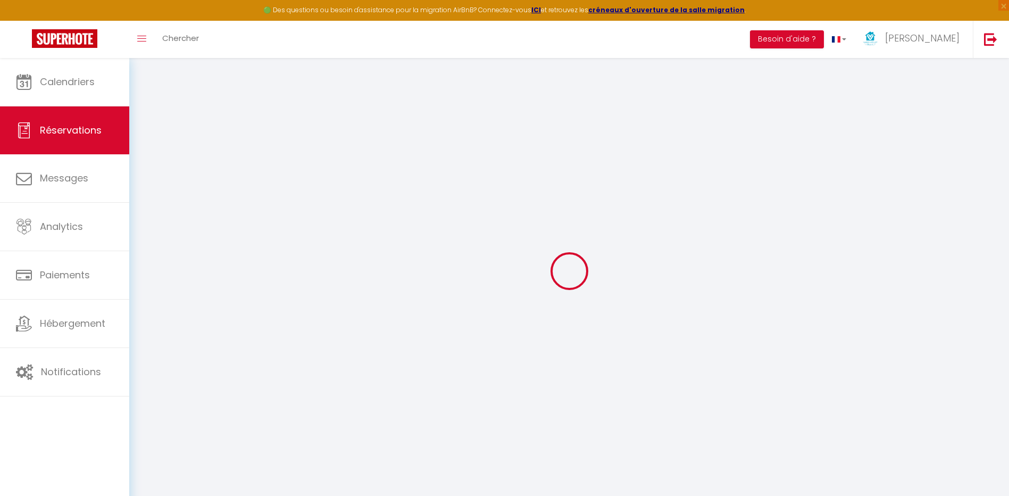
checkbox input "false"
select select
checkbox input "false"
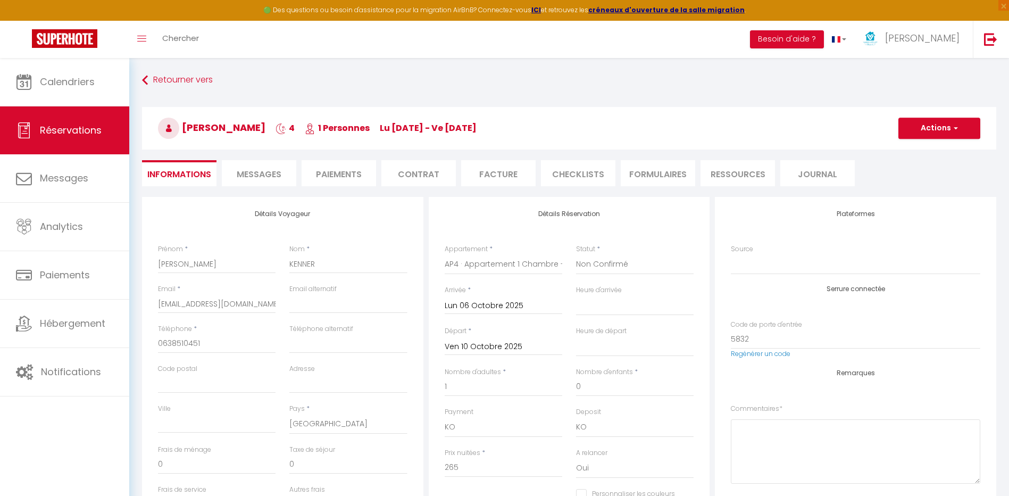
type input "4.4"
select select
checkbox input "false"
select select "16:00"
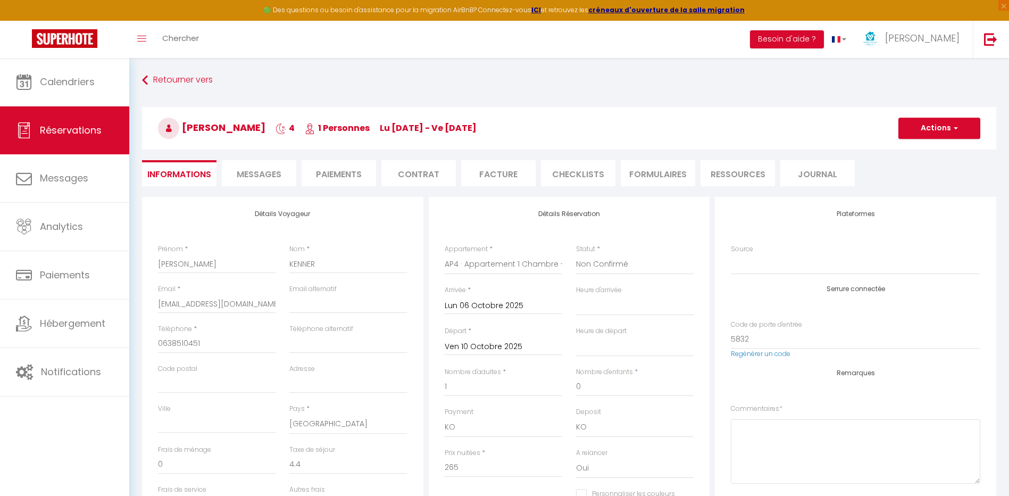
select select "10:00"
click at [919, 126] on button "Actions" at bounding box center [940, 128] width 82 height 21
click at [915, 167] on link "Dupliquer" at bounding box center [929, 166] width 84 height 14
type input "0"
select select
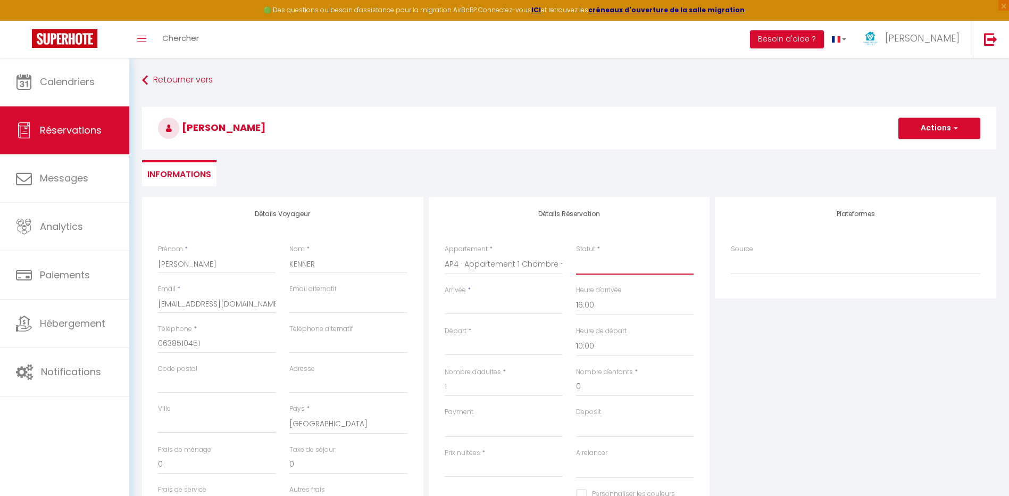
click at [590, 266] on select "Confirmé Non Confirmé [PERSON_NAME] par le voyageur No Show Request" at bounding box center [635, 264] width 118 height 20
click at [576, 254] on select "Confirmé Non Confirmé [PERSON_NAME] par le voyageur No Show Request" at bounding box center [635, 264] width 118 height 20
click at [494, 294] on div "Arrivée * < [DATE] > Dim Lun Mar Mer Jeu Ven Sam 1 2 3 4 5 6 7 8 9 10 11 12 13 …" at bounding box center [504, 299] width 118 height 29
click at [492, 301] on input "Arrivée" at bounding box center [504, 306] width 118 height 14
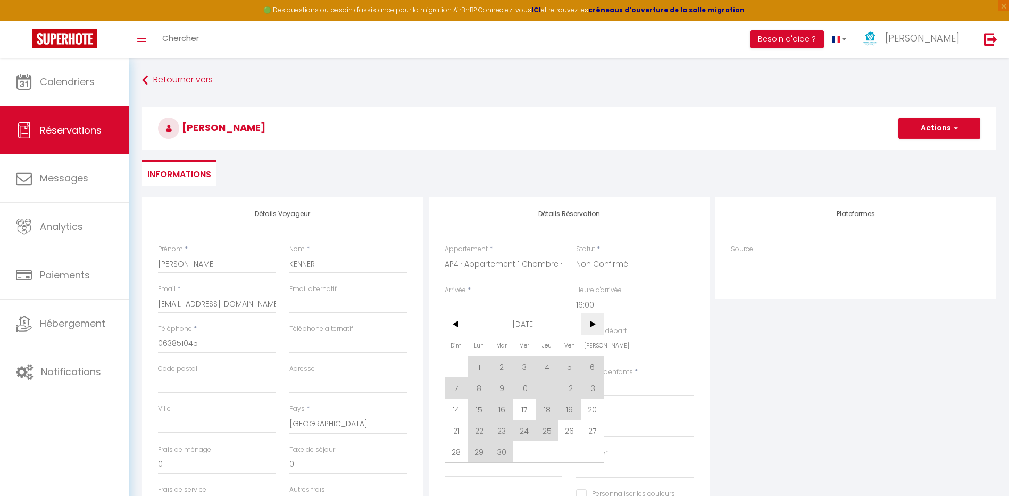
click at [590, 326] on span ">" at bounding box center [592, 323] width 23 height 21
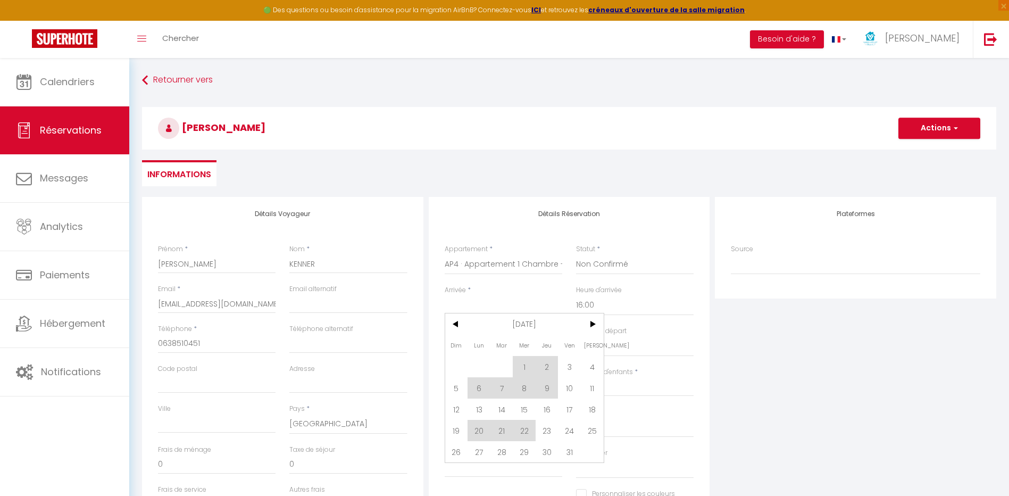
click at [484, 410] on span "13" at bounding box center [479, 409] width 23 height 21
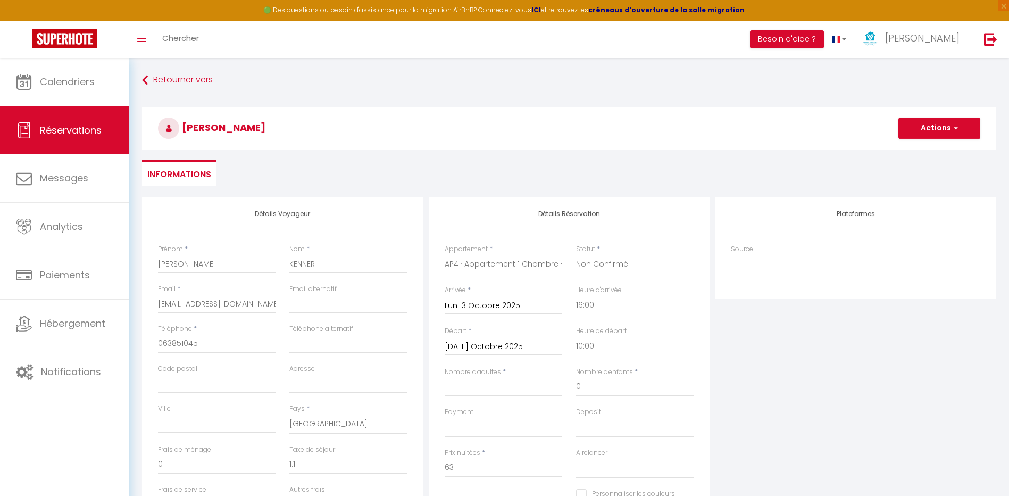
click at [493, 346] on input "[DATE] Octobre 2025" at bounding box center [504, 347] width 118 height 14
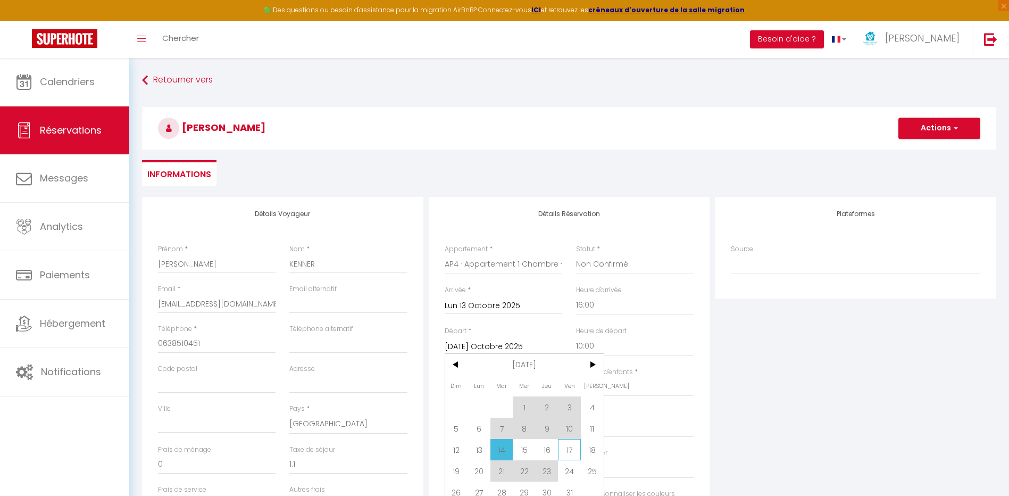
click at [569, 447] on span "17" at bounding box center [569, 449] width 23 height 21
click at [815, 350] on div "Plateformes Source Direct [DOMAIN_NAME] [DOMAIN_NAME] Chalet montagne Expedia G…" at bounding box center [855, 387] width 287 height 380
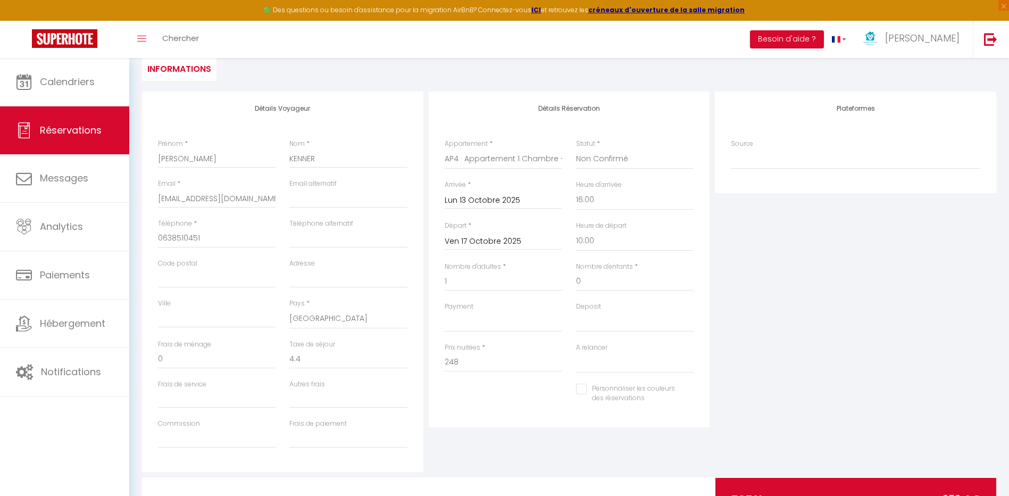
scroll to position [106, 0]
click at [530, 325] on select "OK KO" at bounding box center [504, 321] width 118 height 20
click at [445, 311] on select "OK KO" at bounding box center [504, 321] width 118 height 20
drag, startPoint x: 594, startPoint y: 325, endPoint x: 593, endPoint y: 331, distance: 6.5
click at [594, 325] on select "OK KO" at bounding box center [635, 321] width 118 height 20
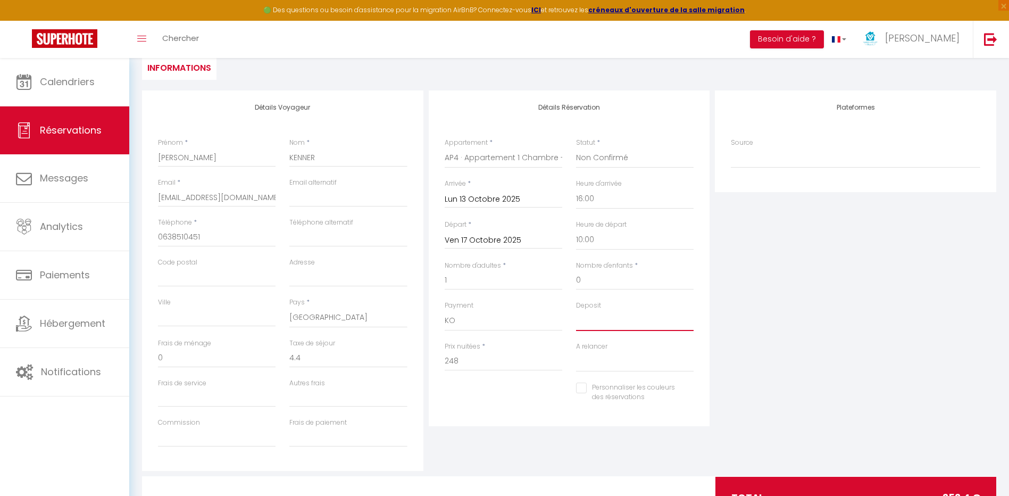
click at [576, 311] on select "OK KO" at bounding box center [635, 321] width 118 height 20
click at [519, 354] on input "248" at bounding box center [504, 361] width 118 height 19
click at [347, 363] on input "0" at bounding box center [348, 358] width 118 height 19
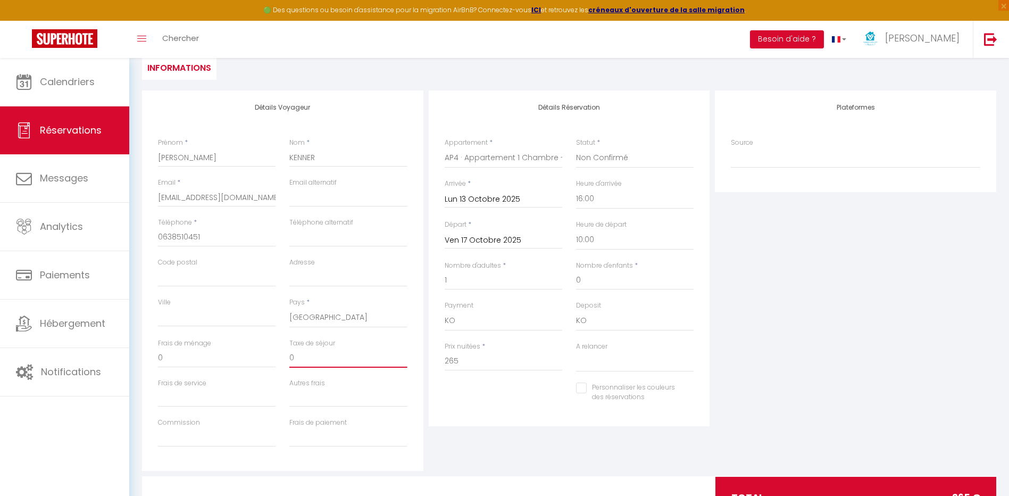
click at [347, 363] on input "0" at bounding box center [348, 358] width 118 height 19
click at [788, 331] on div "Plateformes Source Direct [DOMAIN_NAME] [DOMAIN_NAME] Chalet montagne Expedia G…" at bounding box center [855, 280] width 287 height 380
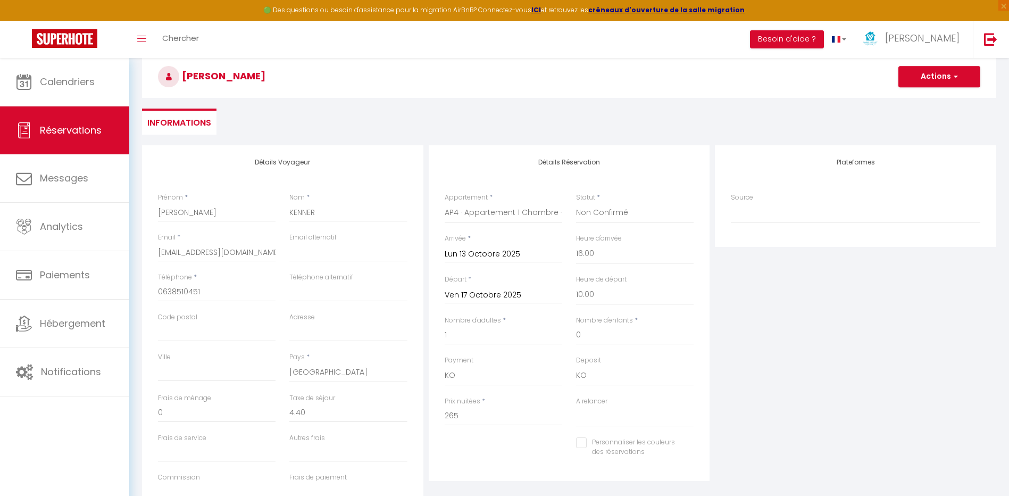
scroll to position [0, 0]
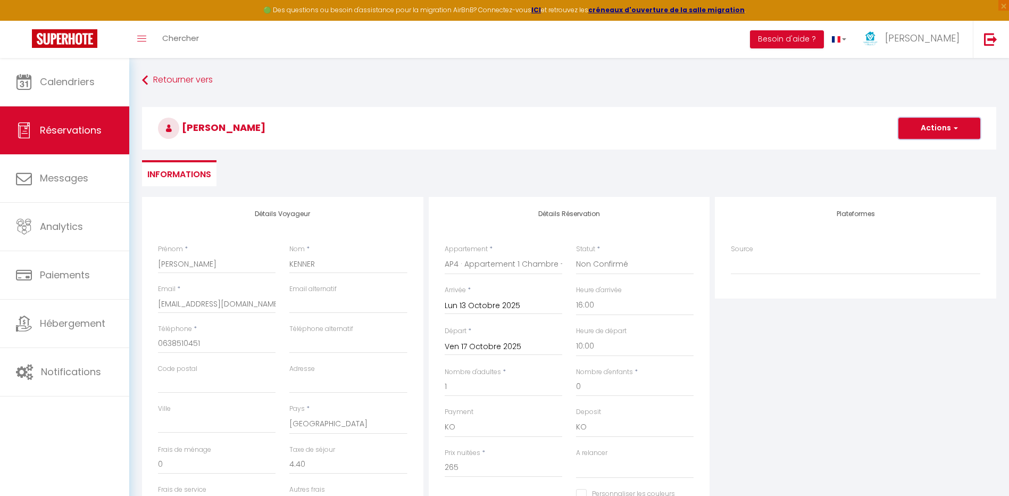
click at [935, 126] on button "Actions" at bounding box center [940, 128] width 82 height 21
click at [926, 148] on link "Enregistrer" at bounding box center [929, 152] width 84 height 14
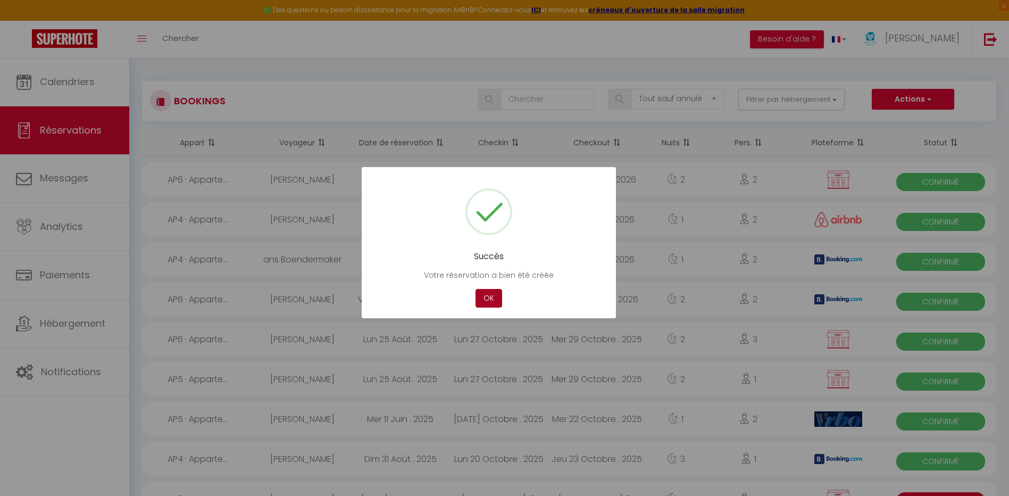
click at [496, 296] on button "OK" at bounding box center [489, 298] width 27 height 19
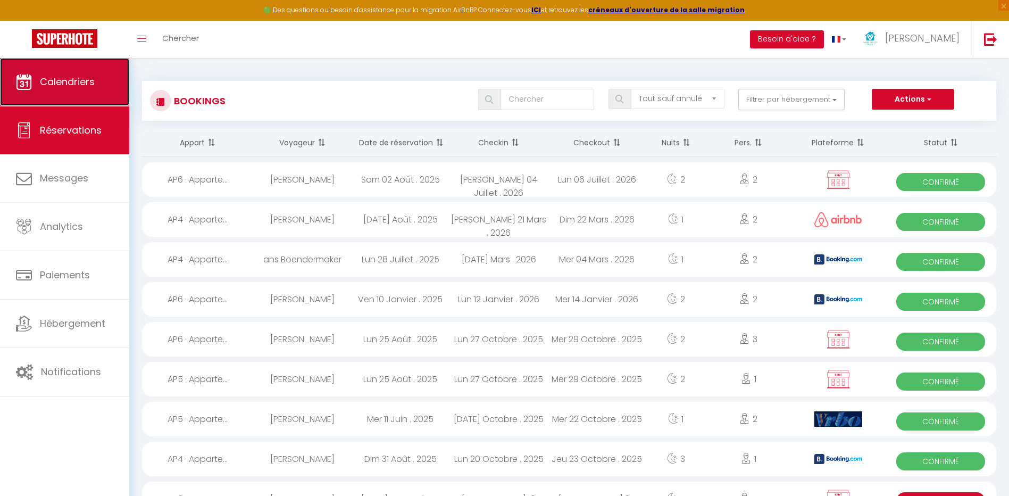
click at [81, 89] on link "Calendriers" at bounding box center [64, 82] width 129 height 48
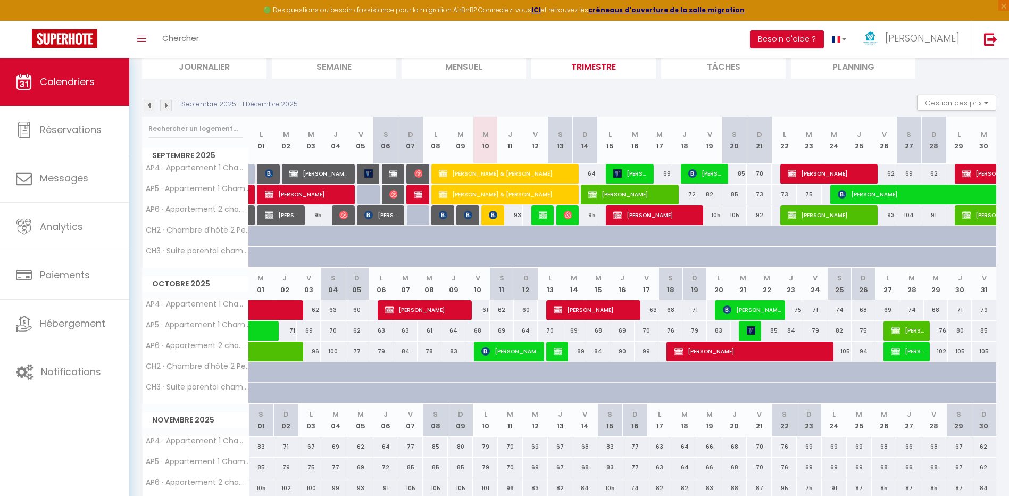
scroll to position [106, 0]
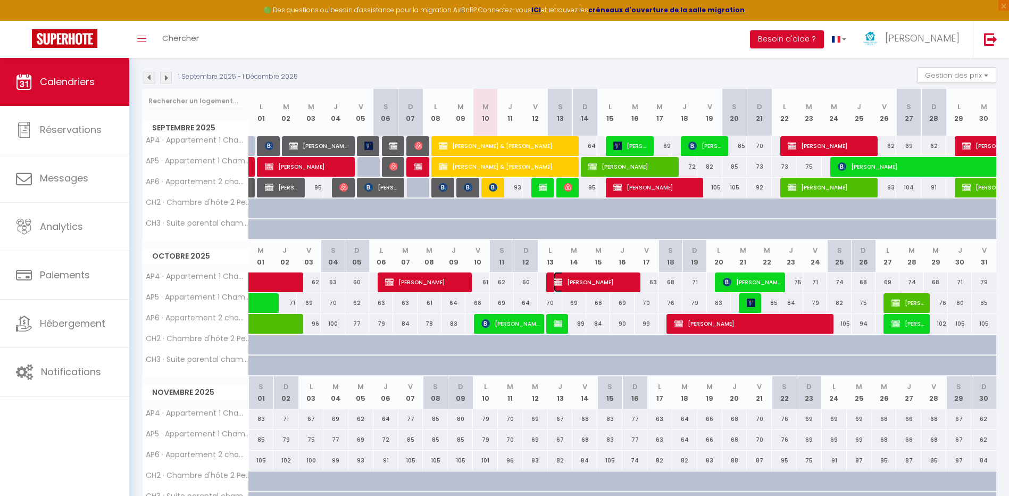
click at [607, 283] on span "[PERSON_NAME]" at bounding box center [596, 282] width 84 height 20
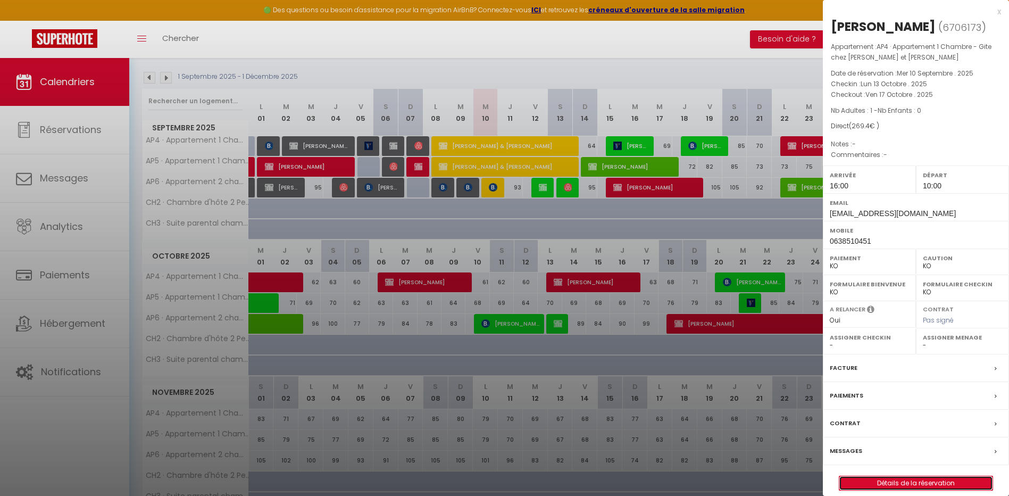
click at [901, 484] on link "Détails de la réservation" at bounding box center [916, 483] width 153 height 14
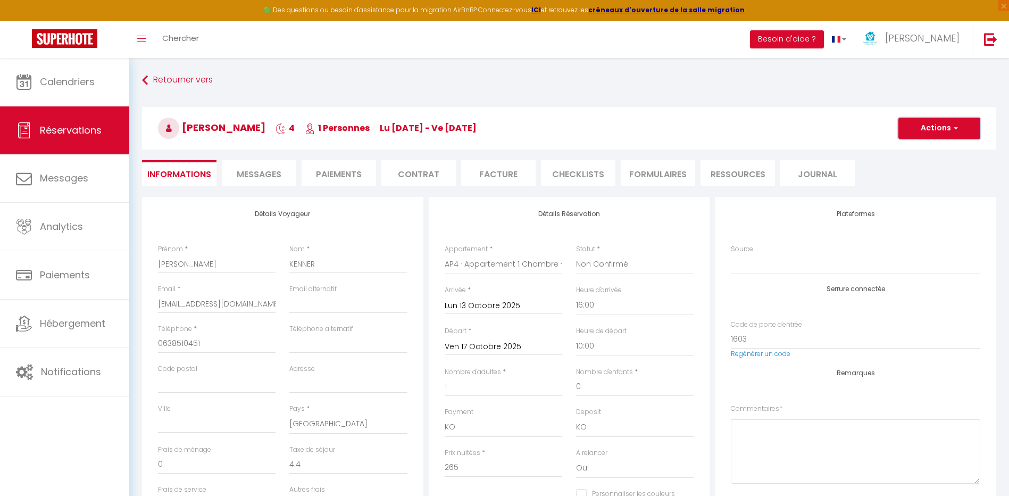
click at [957, 127] on span "button" at bounding box center [954, 128] width 6 height 10
click at [921, 164] on link "Dupliquer" at bounding box center [929, 166] width 84 height 14
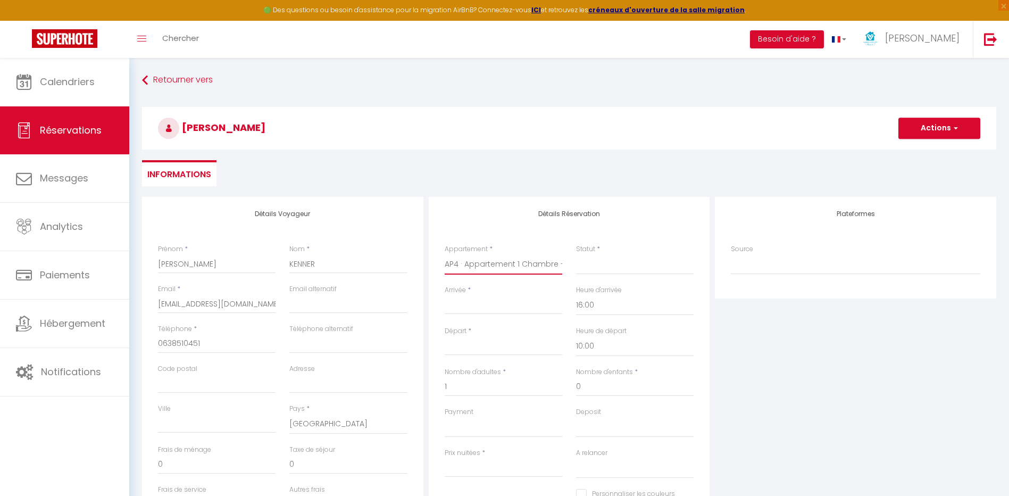
click at [539, 264] on select "AP4 · Appartement 1 Chambre - Gite chez [PERSON_NAME] et [PERSON_NAME] AP5 · Ap…" at bounding box center [504, 264] width 118 height 20
click at [606, 263] on select "Confirmé Non Confirmé [PERSON_NAME] par le voyageur No Show Request" at bounding box center [635, 264] width 118 height 20
click at [576, 254] on select "Confirmé Non Confirmé [PERSON_NAME] par le voyageur No Show Request" at bounding box center [635, 264] width 118 height 20
click at [542, 314] on div "< [DATE] > Dim Lun Mar Mer Jeu Ven Sam 1 2 3 4 5 6 7 8 9 10 11 12 13 14 15 16 1…" at bounding box center [504, 304] width 118 height 19
click at [543, 306] on input "Arrivée" at bounding box center [504, 306] width 118 height 14
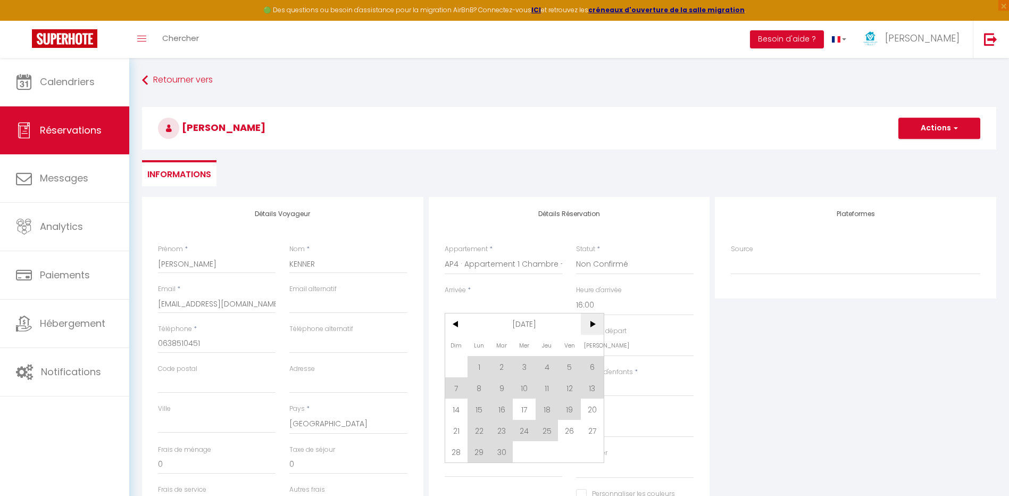
click at [600, 325] on span ">" at bounding box center [592, 323] width 23 height 21
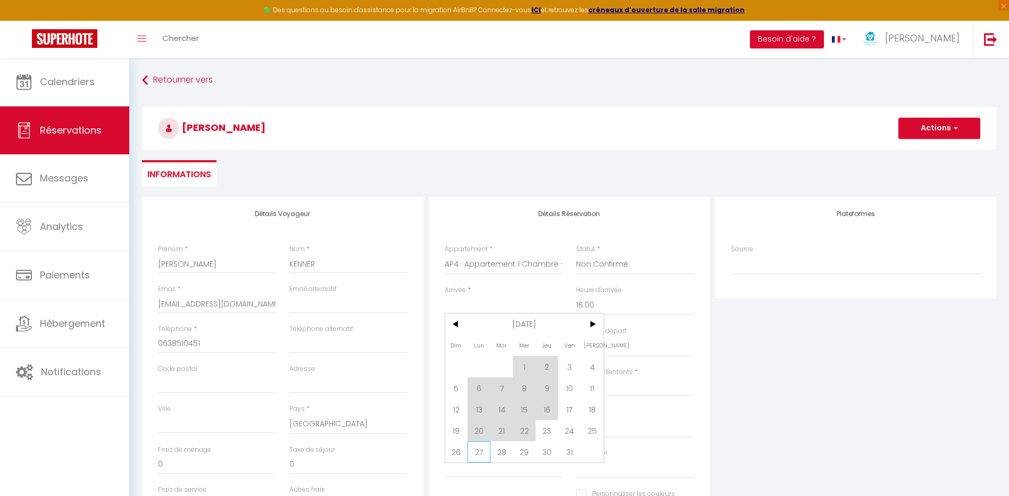
click at [483, 455] on span "27" at bounding box center [479, 451] width 23 height 21
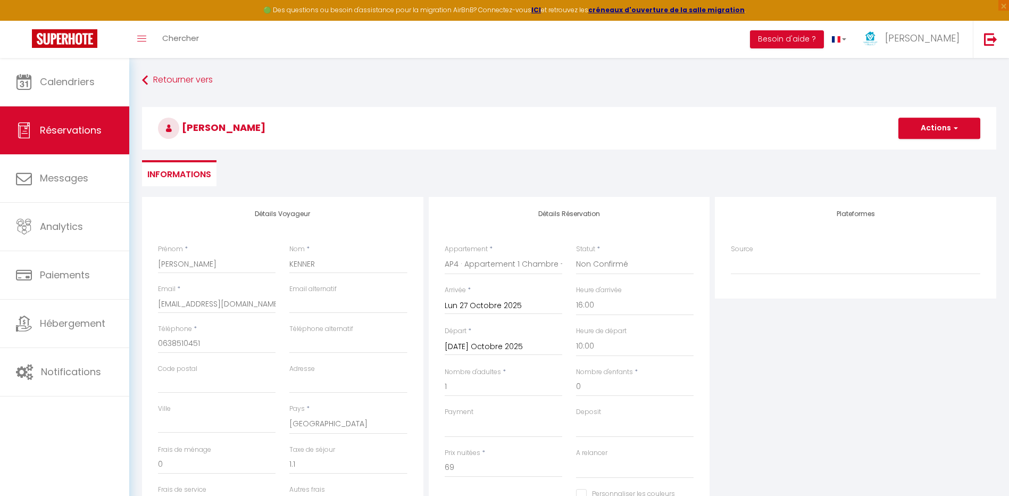
click at [492, 355] on div "[DATE] Octobre 2025 < [DATE] > Dim Lun Mar Mer Jeu Ven Sam 1 2 3 4 5 6 7 8 9 10…" at bounding box center [504, 345] width 118 height 19
click at [505, 344] on input "[DATE] Octobre 2025" at bounding box center [504, 347] width 118 height 14
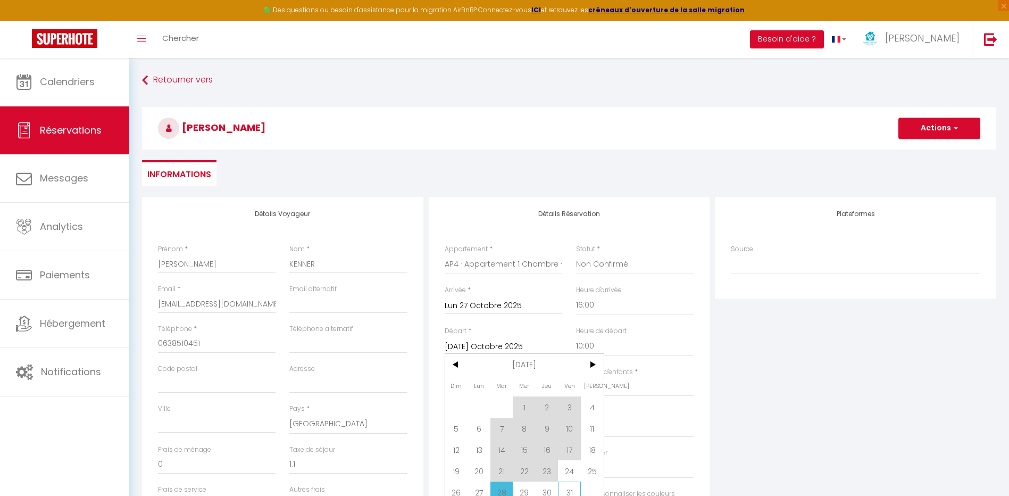
click at [561, 493] on span "31" at bounding box center [569, 492] width 23 height 21
click at [820, 371] on div "Plateformes Source Direct [DOMAIN_NAME] [DOMAIN_NAME] Chalet montagne Expedia G…" at bounding box center [855, 387] width 287 height 380
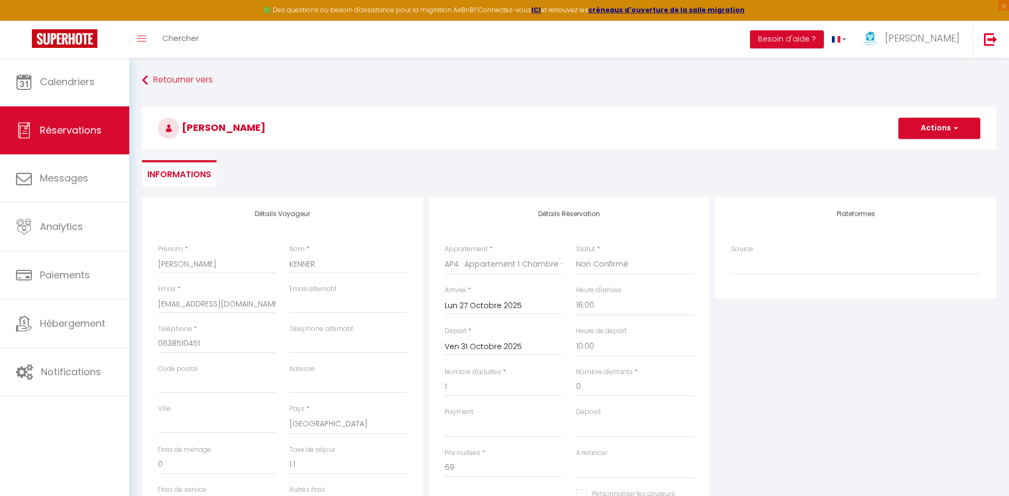
scroll to position [156, 0]
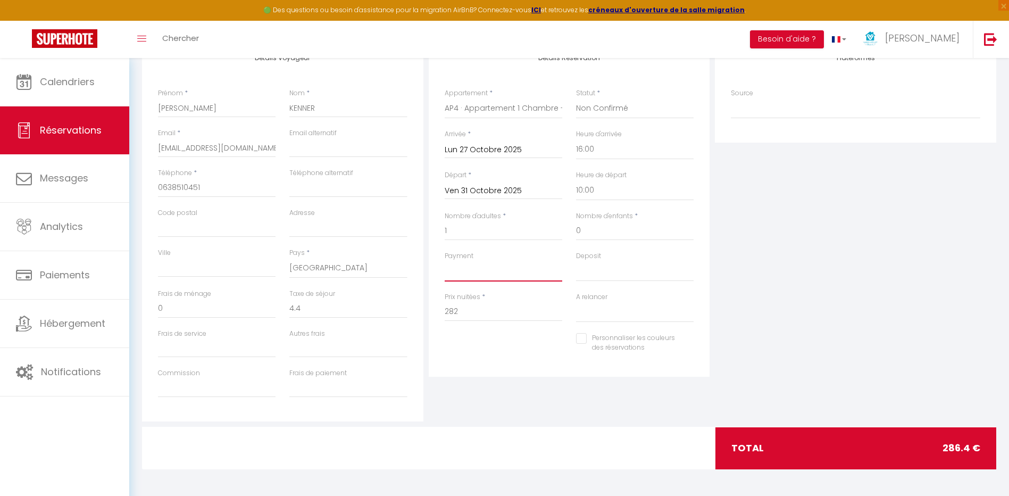
click at [492, 271] on select "OK KO" at bounding box center [504, 271] width 118 height 20
click at [445, 261] on select "OK KO" at bounding box center [504, 271] width 118 height 20
click at [613, 271] on select "OK KO" at bounding box center [635, 271] width 118 height 20
click at [576, 261] on select "OK KO" at bounding box center [635, 271] width 118 height 20
click at [793, 302] on div "Plateformes Source Direct [DOMAIN_NAME] [DOMAIN_NAME] Chalet montagne Expedia G…" at bounding box center [855, 231] width 287 height 380
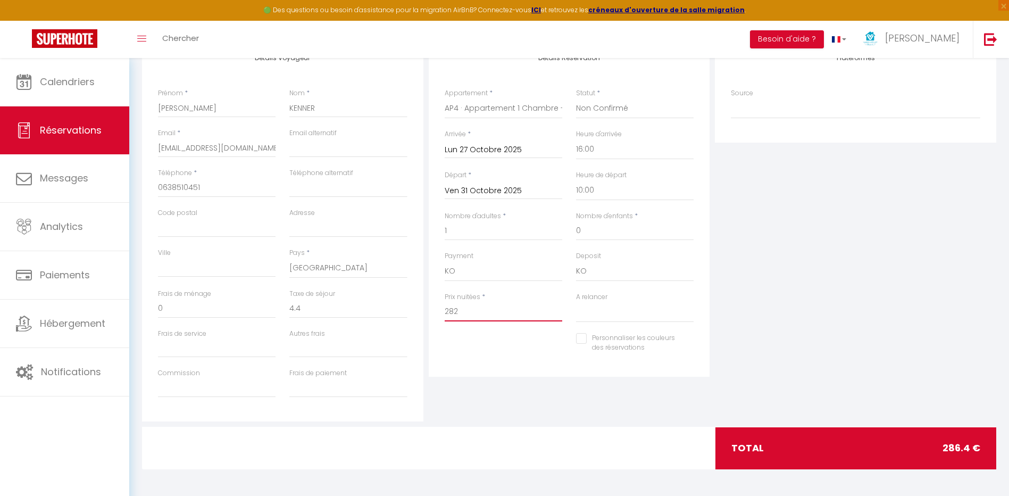
click at [536, 310] on input "282" at bounding box center [504, 311] width 118 height 19
click at [758, 277] on div "Plateformes Source Direct [DOMAIN_NAME] [DOMAIN_NAME] Chalet montagne Expedia G…" at bounding box center [855, 231] width 287 height 380
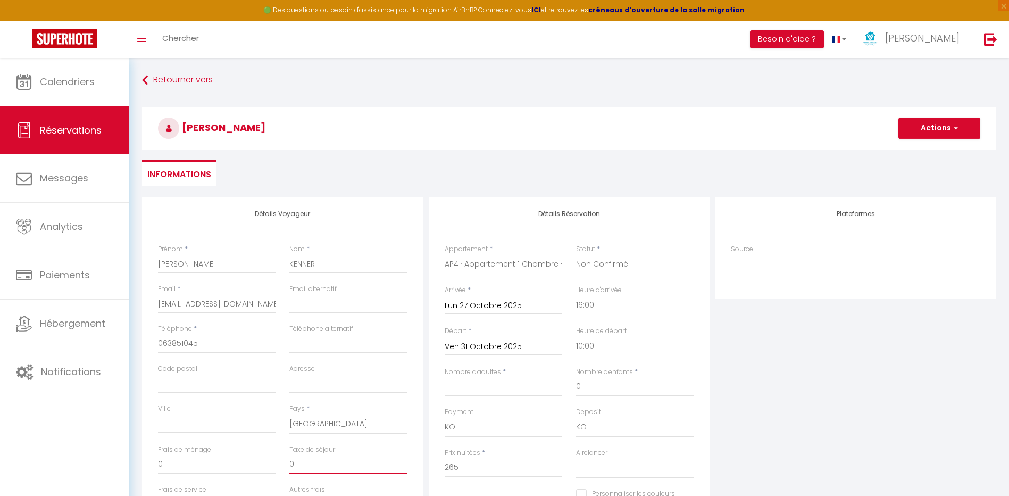
click at [342, 466] on input "0" at bounding box center [348, 464] width 118 height 19
click at [892, 404] on div "Plateformes Source Direct [DOMAIN_NAME] [DOMAIN_NAME] Chalet montagne Expedia G…" at bounding box center [855, 387] width 287 height 380
click at [936, 123] on button "Actions" at bounding box center [940, 128] width 82 height 21
click at [919, 150] on link "Enregistrer" at bounding box center [929, 152] width 84 height 14
